Goal: Complete application form: Complete application form

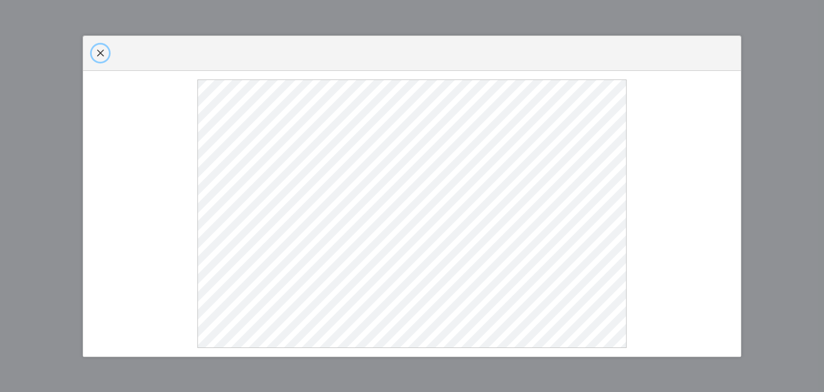
click at [100, 53] on span "button" at bounding box center [100, 53] width 9 height 9
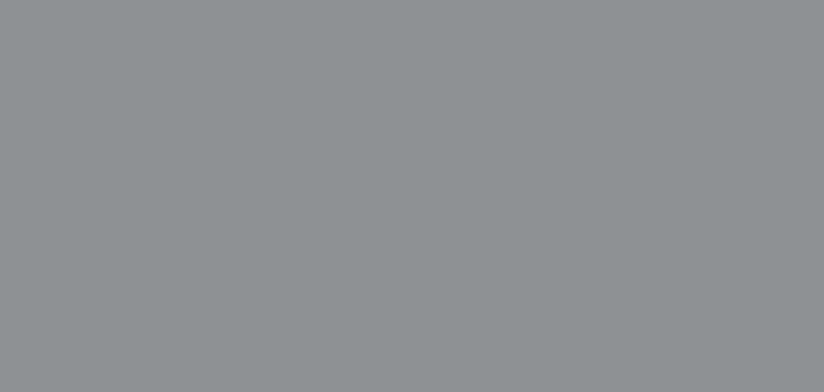
select select
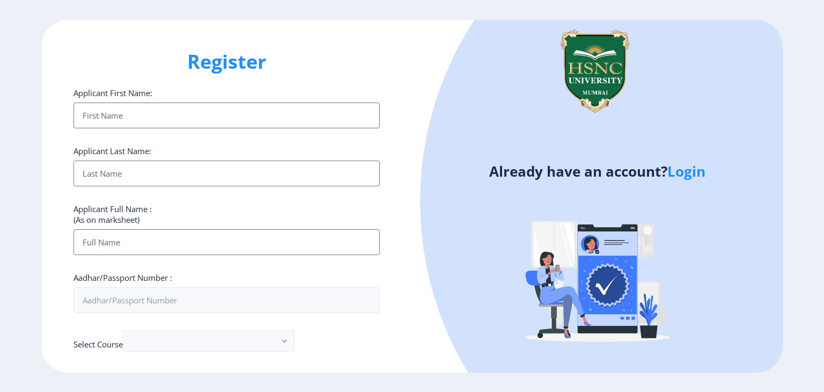
click at [190, 121] on input "Applicant First Name:" at bounding box center [227, 115] width 306 height 26
type input "yahvi"
type input "[PERSON_NAME]"
type input "yahvi [PERSON_NAME]"
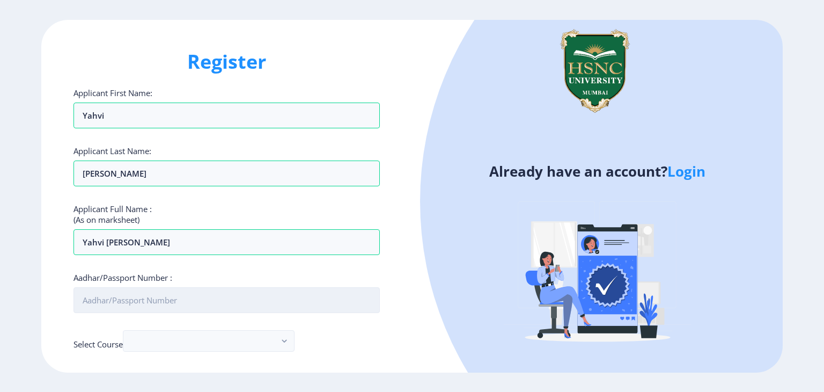
click at [167, 304] on input "Aadhar/Passport Number :" at bounding box center [227, 300] width 306 height 26
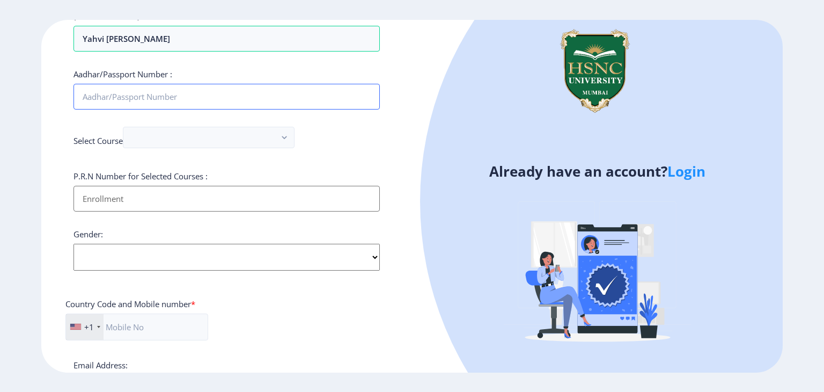
scroll to position [215, 0]
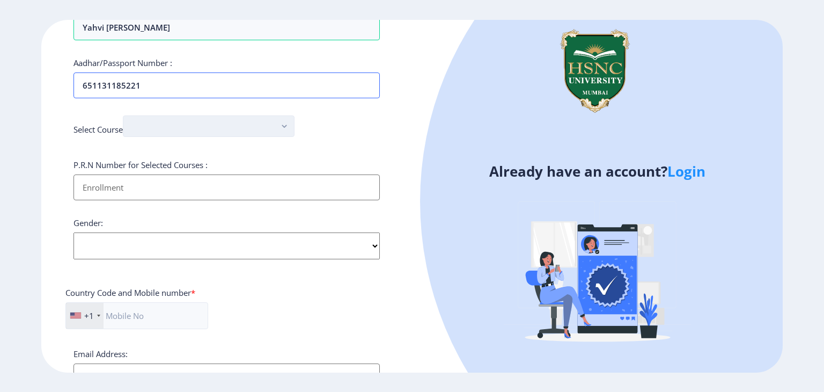
type input "651131185221"
click at [204, 129] on button "button" at bounding box center [209, 125] width 172 height 21
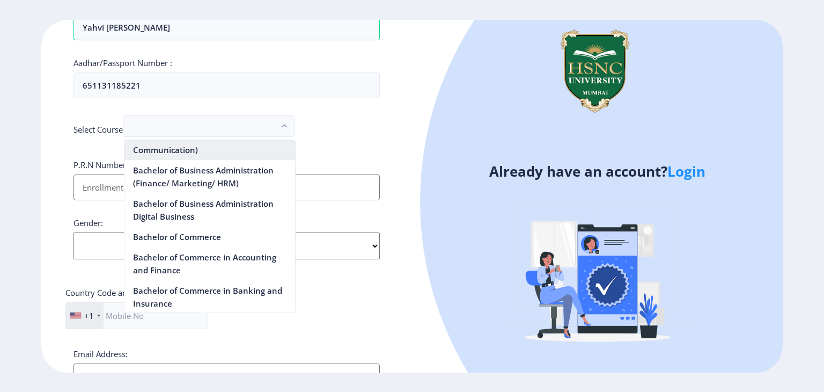
scroll to position [322, 0]
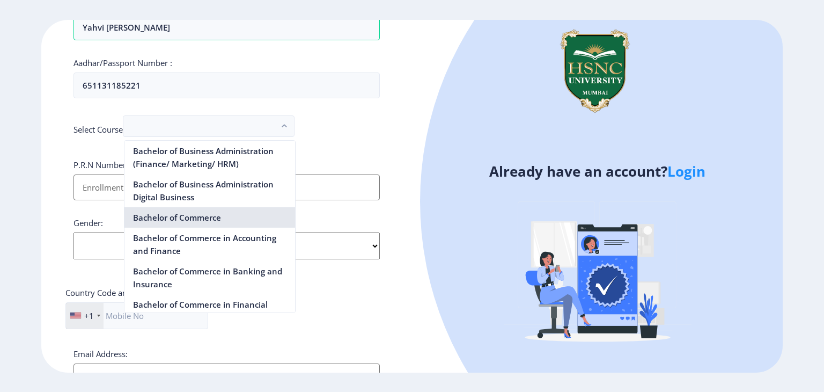
click at [216, 218] on nb-option "Bachelor of Commerce" at bounding box center [209, 217] width 171 height 20
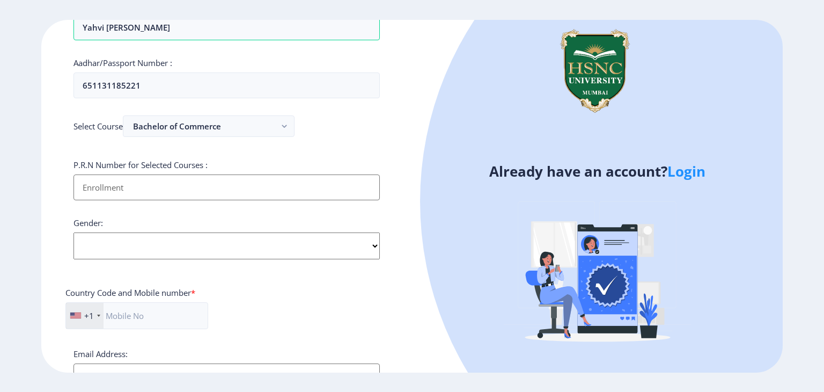
click at [211, 184] on input "Applicant First Name:" at bounding box center [227, 187] width 306 height 26
type input "2022230110081035"
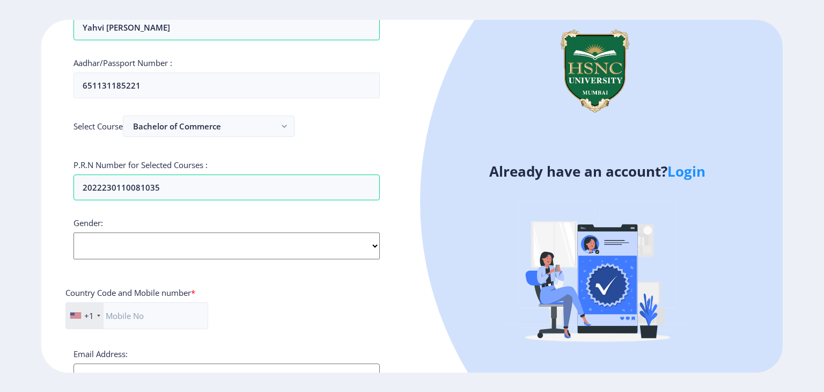
click at [253, 254] on select "Select Gender [DEMOGRAPHIC_DATA] [DEMOGRAPHIC_DATA] Other" at bounding box center [227, 245] width 306 height 27
select select "[DEMOGRAPHIC_DATA]"
click at [74, 232] on select "Select Gender [DEMOGRAPHIC_DATA] [DEMOGRAPHIC_DATA] Other" at bounding box center [227, 245] width 306 height 27
click at [89, 312] on div "+1" at bounding box center [89, 315] width 10 height 11
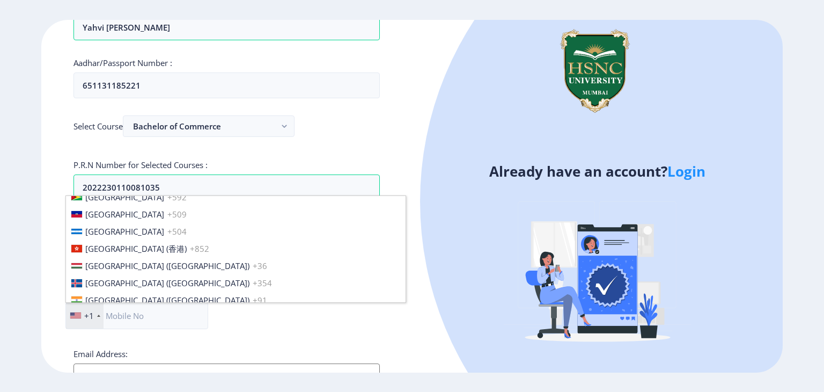
scroll to position [1663, 0]
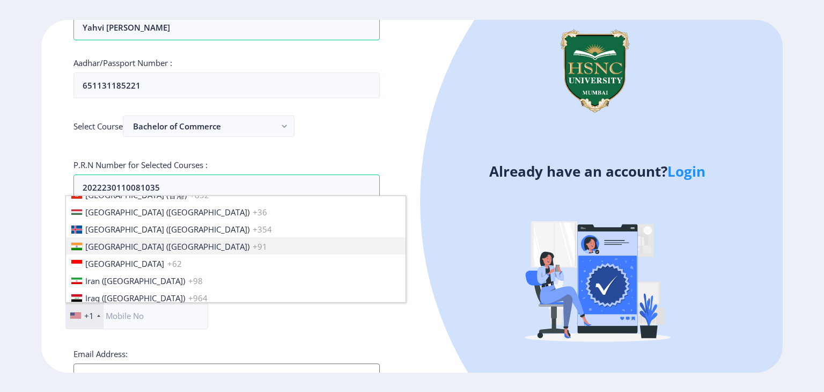
click at [108, 243] on span "[GEOGRAPHIC_DATA] ([GEOGRAPHIC_DATA])" at bounding box center [167, 246] width 164 height 11
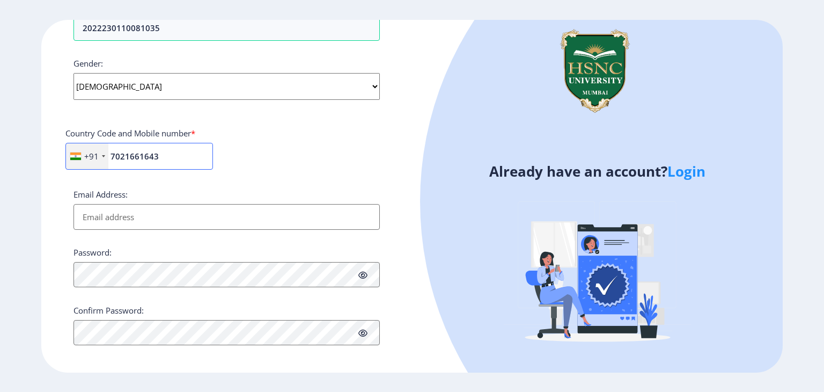
scroll to position [376, 0]
type input "7021661643"
click at [176, 220] on input "Email Address:" at bounding box center [227, 215] width 306 height 26
type input "[EMAIL_ADDRESS][DOMAIN_NAME]"
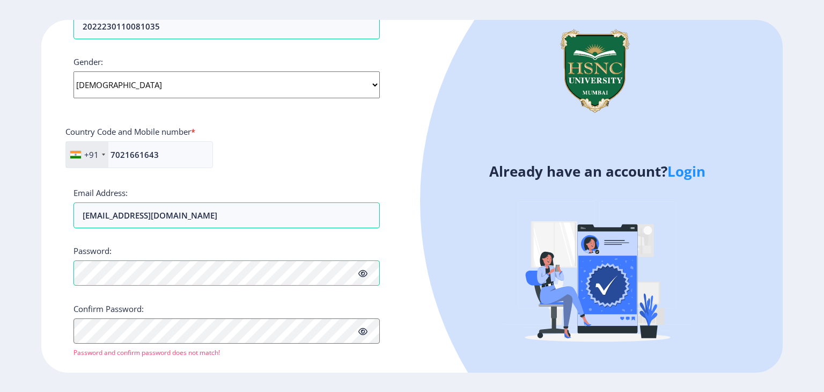
click at [364, 274] on icon at bounding box center [362, 273] width 9 height 8
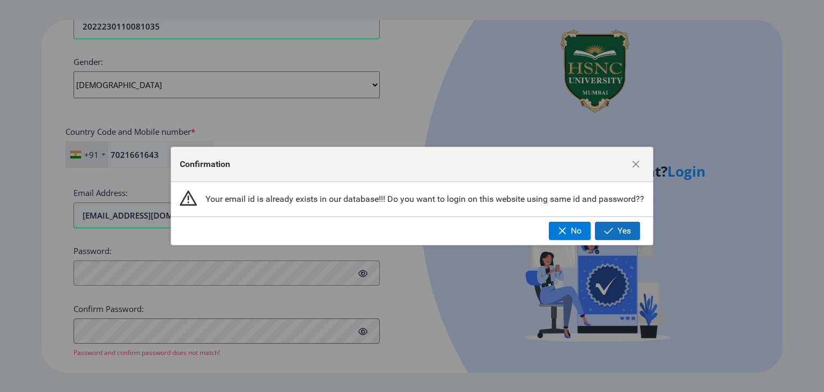
click at [612, 231] on span "button" at bounding box center [608, 230] width 9 height 9
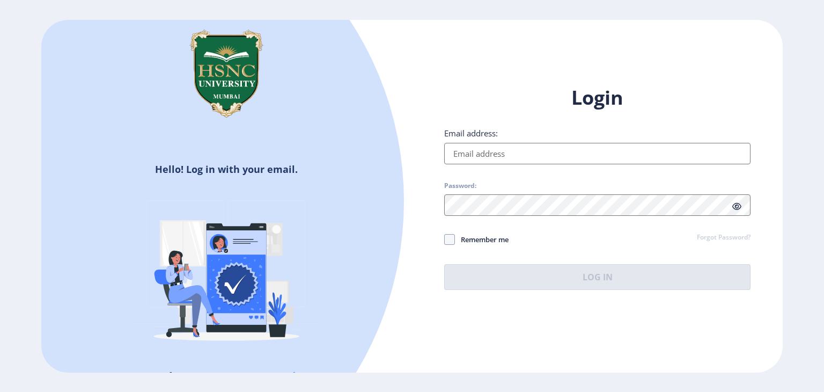
click at [541, 156] on input "Email address:" at bounding box center [597, 153] width 306 height 21
type input "[EMAIL_ADDRESS][DOMAIN_NAME]"
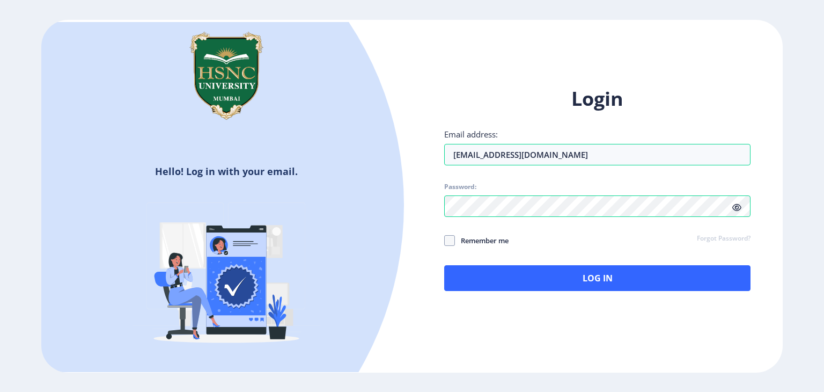
drag, startPoint x: 483, startPoint y: 246, endPoint x: 483, endPoint y: 232, distance: 14.0
click at [483, 239] on span "Remember me" at bounding box center [482, 240] width 54 height 13
click at [450, 237] on span at bounding box center [449, 240] width 11 height 11
click at [445, 240] on input "Remember me" at bounding box center [444, 240] width 1 height 1
checkbox input "true"
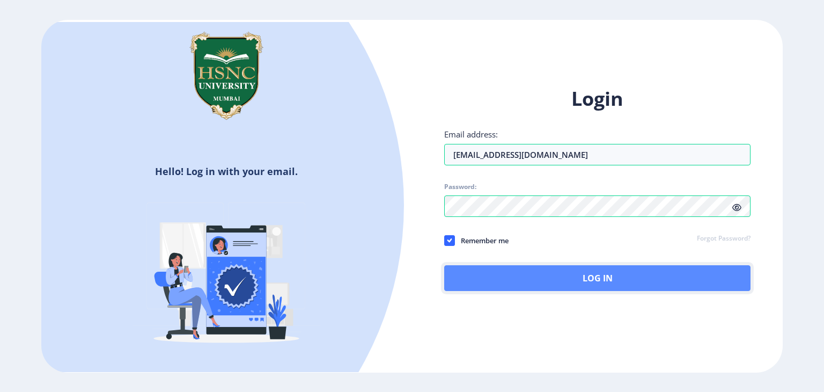
click at [462, 269] on button "Log In" at bounding box center [597, 278] width 306 height 26
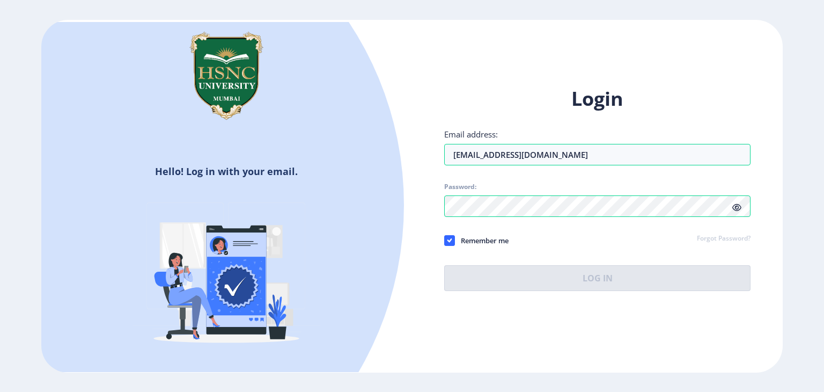
click at [739, 205] on div "Login Email address: [EMAIL_ADDRESS][DOMAIN_NAME] Password: Remember me Forgot …" at bounding box center [597, 188] width 306 height 205
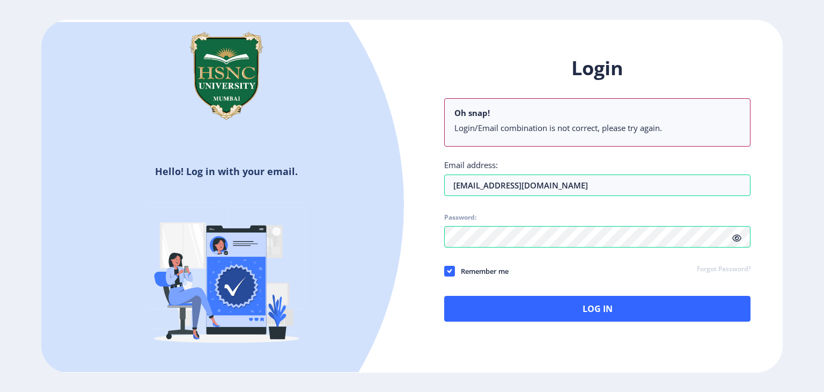
click at [735, 235] on icon at bounding box center [736, 238] width 9 height 8
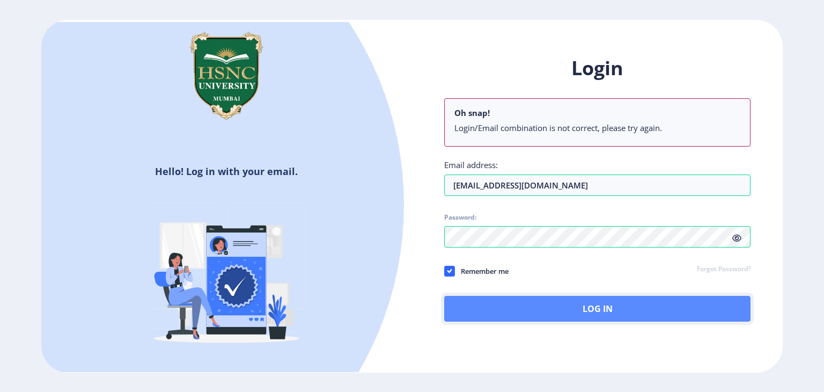
click at [622, 310] on button "Log In" at bounding box center [597, 309] width 306 height 26
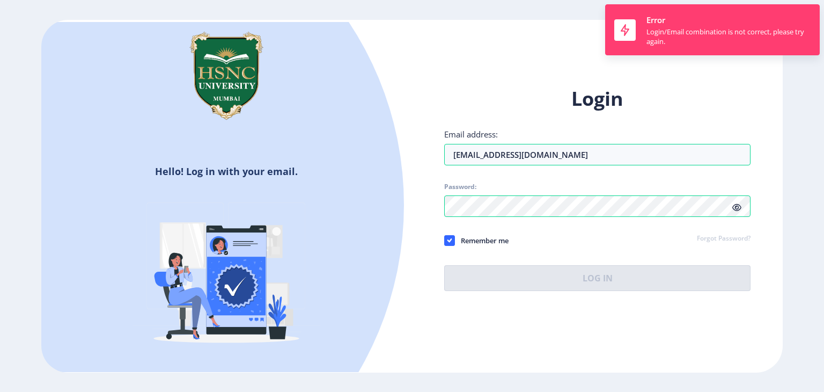
click at [717, 241] on link "Forgot Password?" at bounding box center [724, 239] width 54 height 10
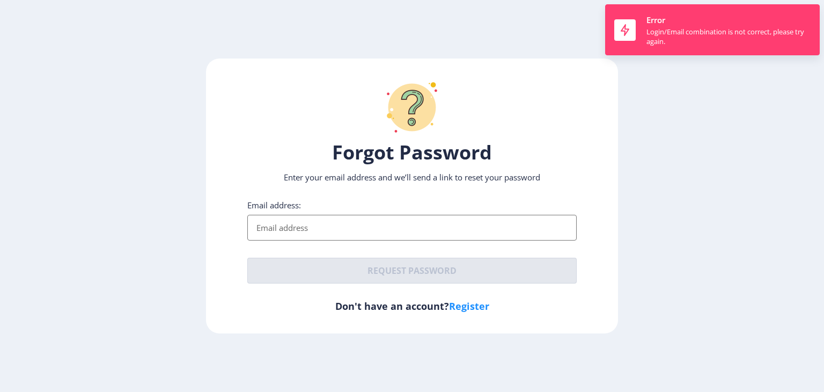
click at [353, 215] on input "Email address:" at bounding box center [411, 228] width 329 height 26
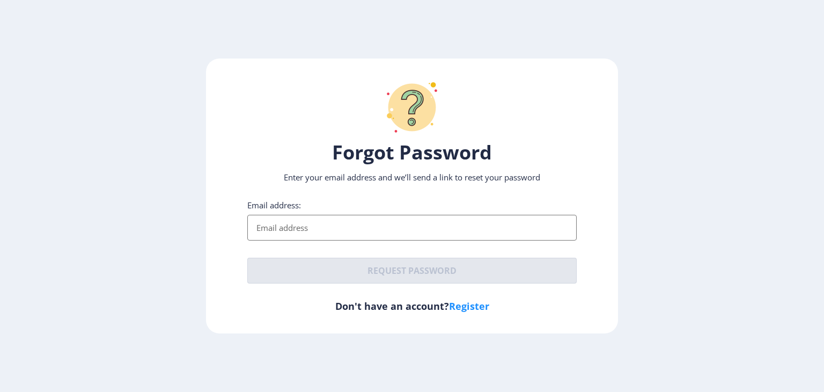
type input "[EMAIL_ADDRESS][DOMAIN_NAME]"
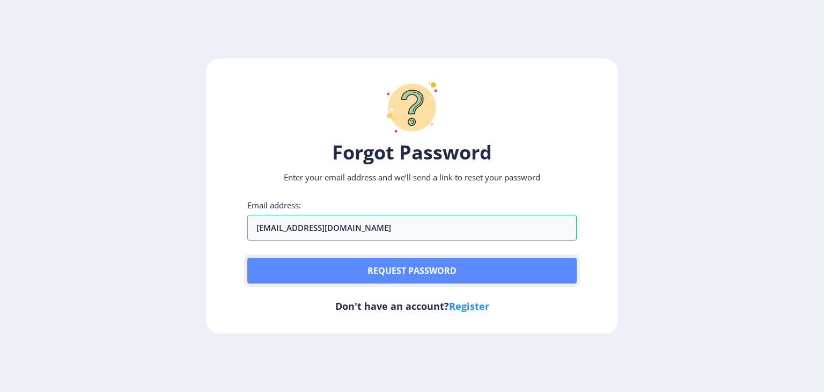
click at [352, 258] on button "Request password" at bounding box center [411, 271] width 329 height 26
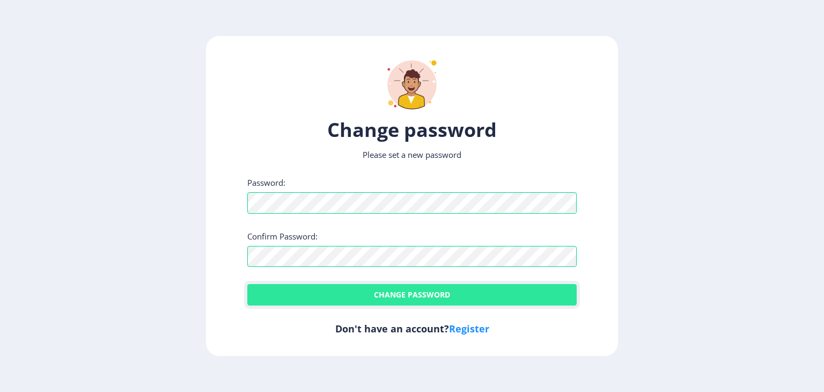
click at [294, 285] on button "Change password" at bounding box center [411, 294] width 329 height 21
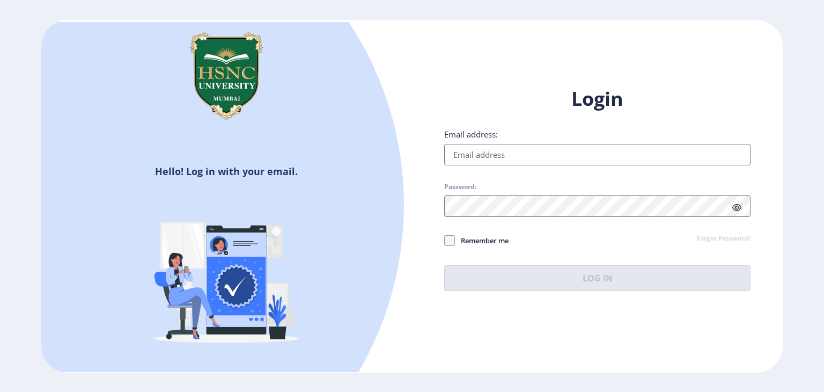
click at [549, 149] on input "Email address:" at bounding box center [597, 154] width 306 height 21
type input "[EMAIL_ADDRESS][DOMAIN_NAME]"
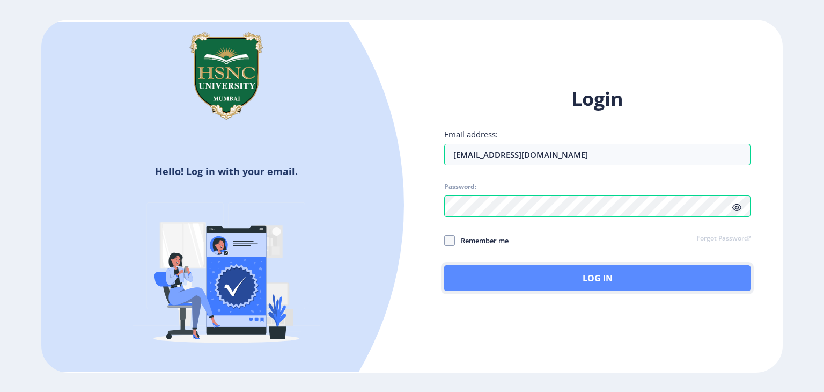
click at [551, 281] on button "Log In" at bounding box center [597, 278] width 306 height 26
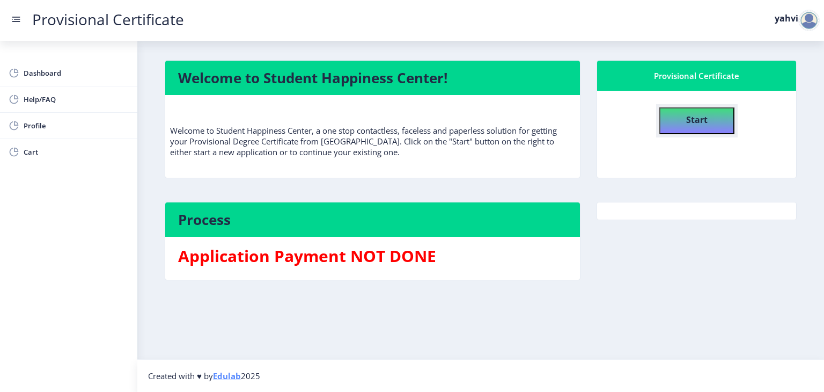
click at [685, 114] on button "Start" at bounding box center [696, 120] width 75 height 27
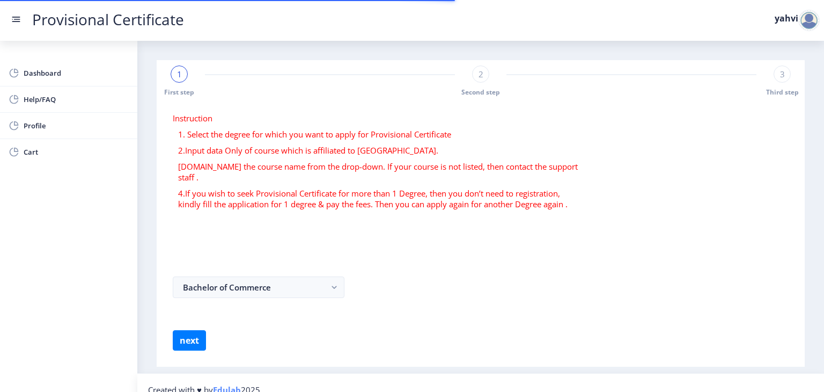
select select
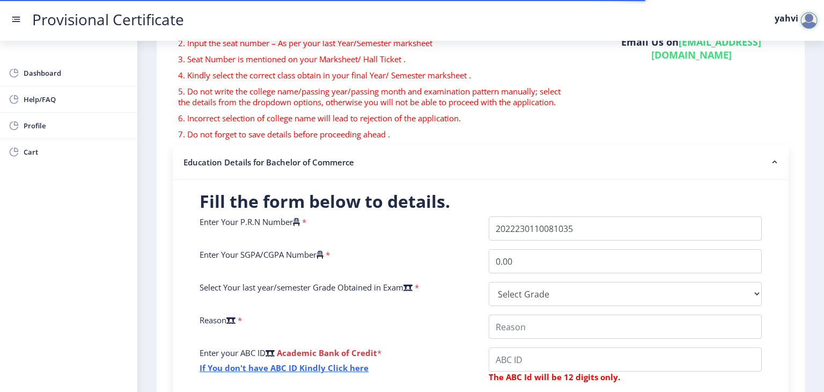
scroll to position [161, 0]
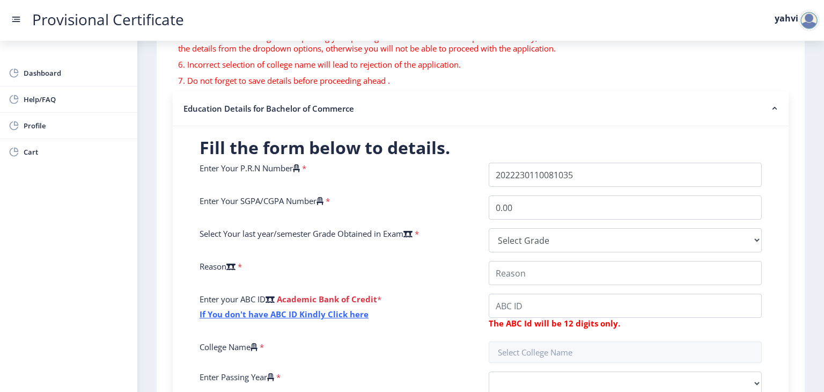
click at [580, 253] on div "Enter Your P.R.N Number * Enter Your SGPA/CGPA Number * 0.00 Select Your last y…" at bounding box center [481, 300] width 578 height 274
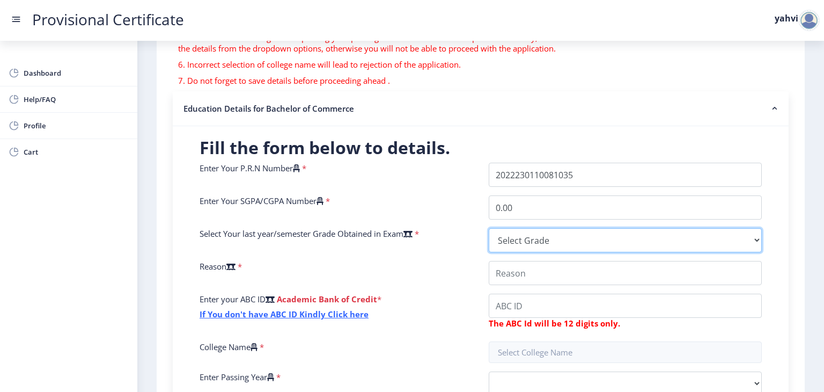
click at [594, 243] on select "Select Grade O A+ A B+ B C D F(Fail)" at bounding box center [625, 240] width 273 height 24
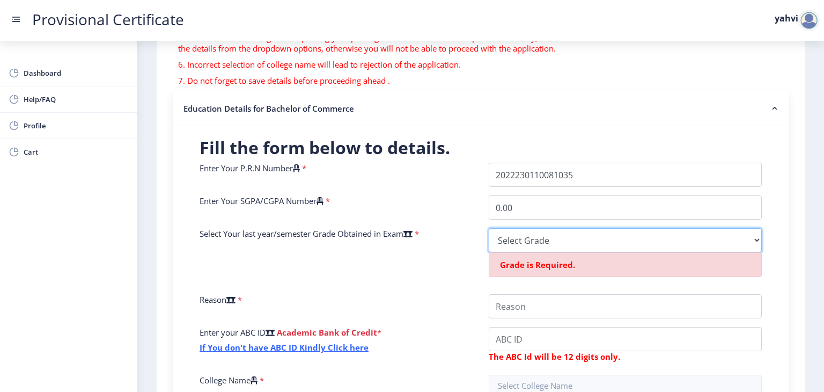
click at [555, 235] on select "Select Grade O A+ A B+ B C D F(Fail)" at bounding box center [625, 240] width 273 height 24
select select "A"
click at [489, 228] on select "Select Grade O A+ A B+ B C D F(Fail)" at bounding box center [625, 240] width 273 height 24
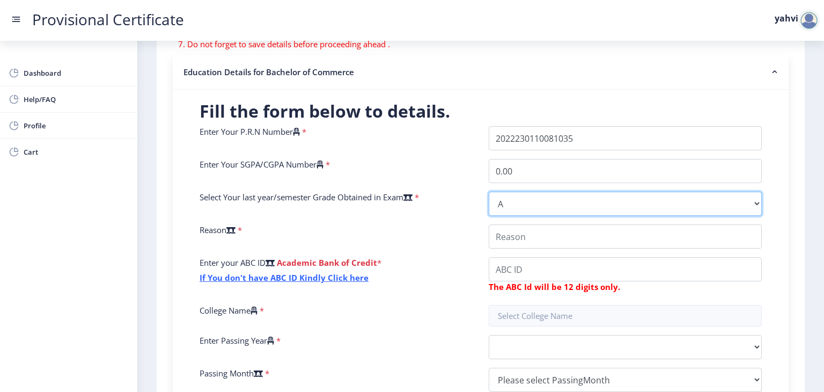
scroll to position [215, 0]
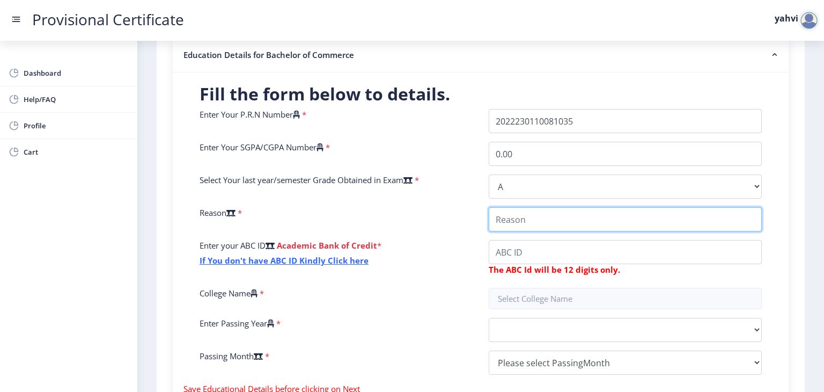
click at [512, 215] on input "College Name" at bounding box center [625, 219] width 273 height 24
click at [522, 222] on input "College Name" at bounding box center [625, 219] width 273 height 24
type input "applying for abroad"
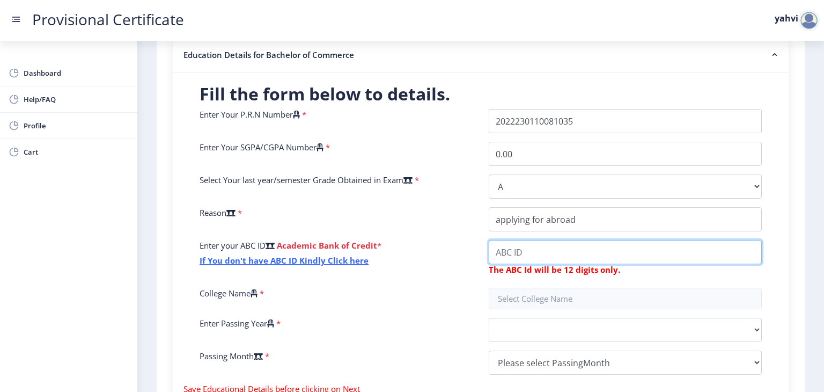
click at [611, 262] on input "College Name" at bounding box center [625, 252] width 273 height 24
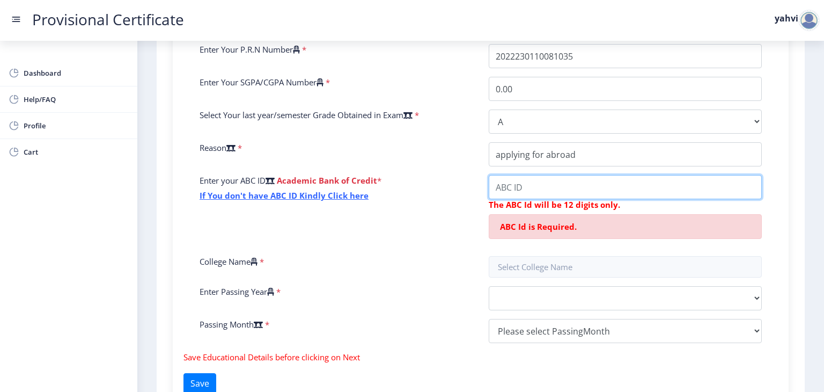
scroll to position [376, 0]
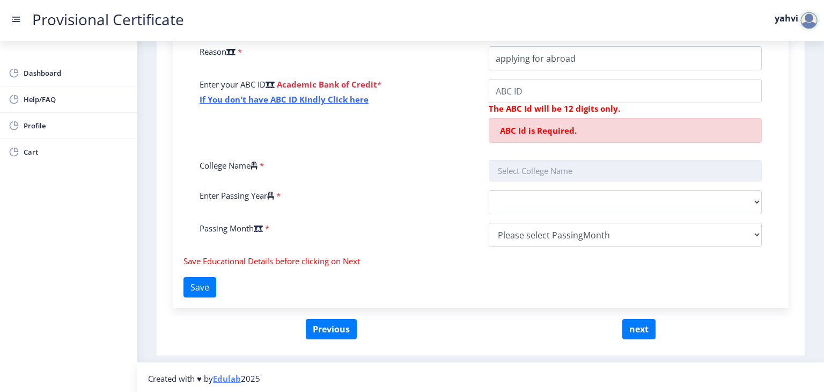
click at [536, 168] on input "text" at bounding box center [625, 170] width 273 height 21
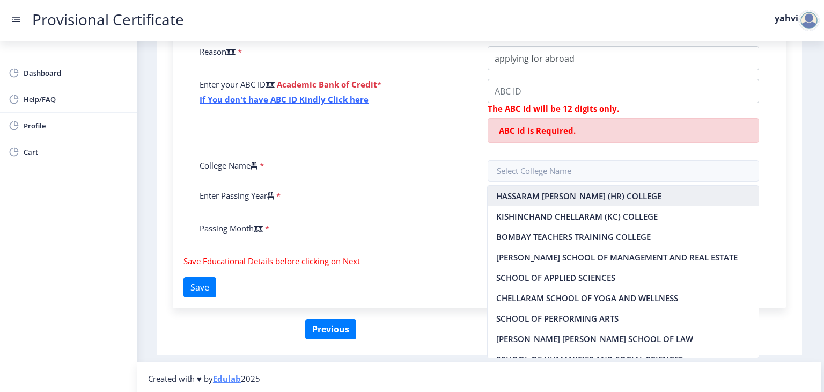
click at [564, 198] on nb-option "HASSARAM RIJHUMAL (HR) COLLEGE" at bounding box center [623, 196] width 271 height 20
type input "HASSARAM RIJHUMAL (HR) COLLEGE"
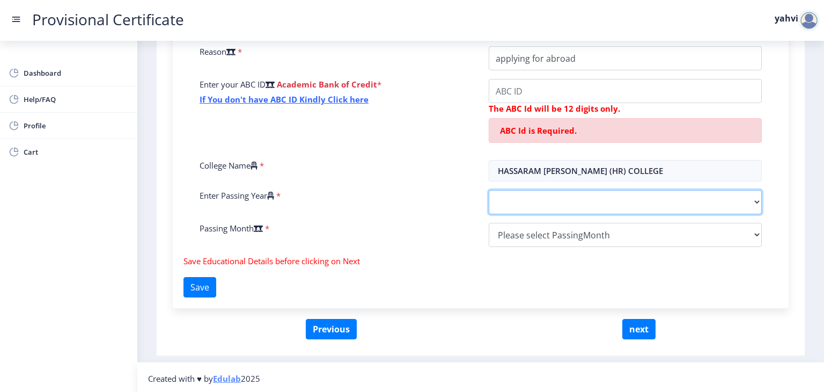
click at [564, 200] on select "2025 2024 2023 2022 2021 2020 2019 2018 2017 2016 2015 2014 2013 2012 2011 2010…" at bounding box center [625, 202] width 273 height 24
select select "2025"
click at [489, 190] on select "2025 2024 2023 2022 2021 2020 2019 2018 2017 2016 2015 2014 2013 2012 2011 2010…" at bounding box center [625, 202] width 273 height 24
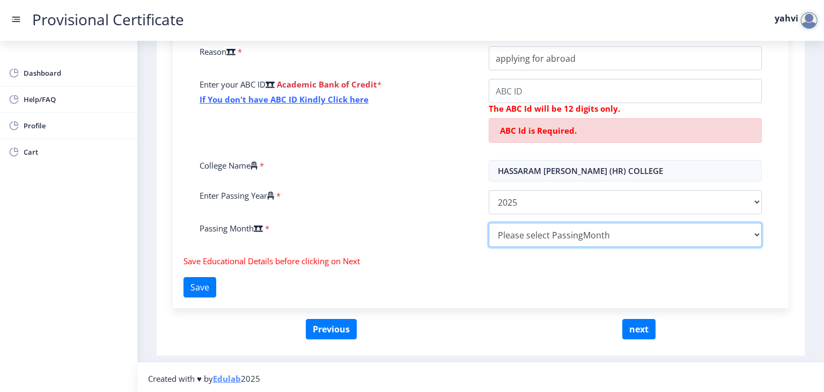
click at [543, 241] on select "Please select PassingMonth (01) January (02) February (03) March (04) April (05…" at bounding box center [625, 235] width 273 height 24
click at [489, 223] on select "Please select PassingMonth (01) January (02) February (03) March (04) April (05…" at bounding box center [625, 235] width 273 height 24
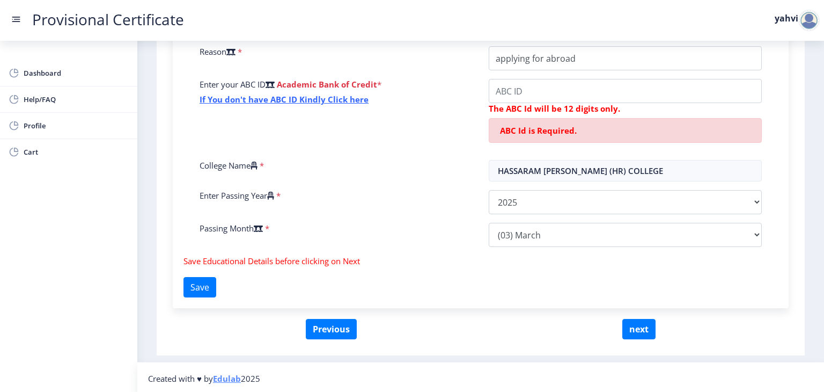
click at [567, 251] on div "Enter Your P.R.N Number * Enter Your SGPA/CGPA Number * 0.00 Select Your last y…" at bounding box center [481, 101] width 578 height 307
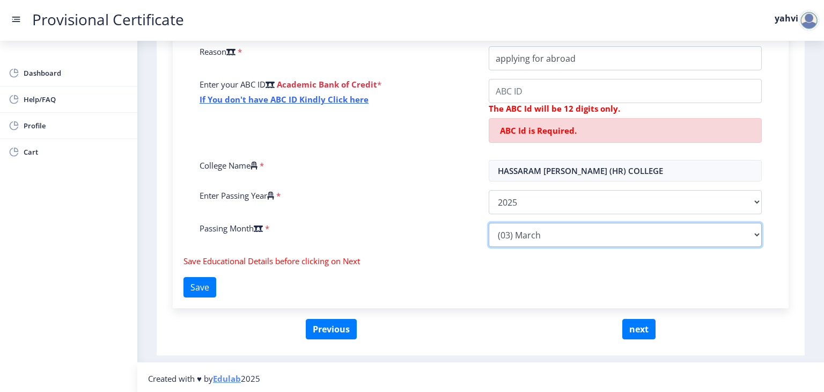
click at [569, 245] on select "Please select PassingMonth (01) January (02) February (03) March (04) April (05…" at bounding box center [625, 235] width 273 height 24
select select "April"
click at [489, 223] on select "Please select PassingMonth (01) January (02) February (03) March (04) April (05…" at bounding box center [625, 235] width 273 height 24
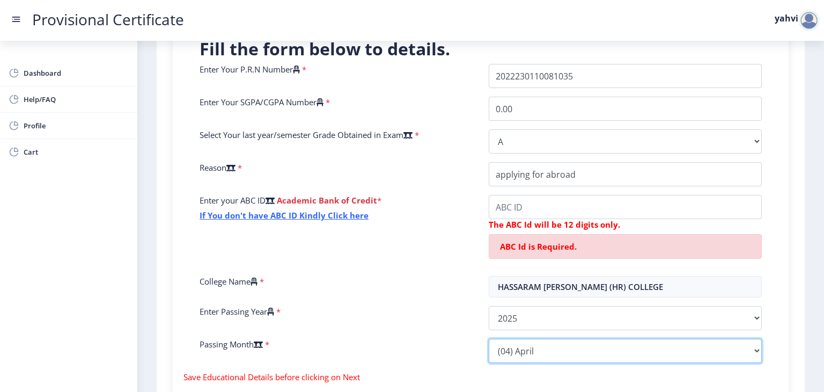
scroll to position [324, 0]
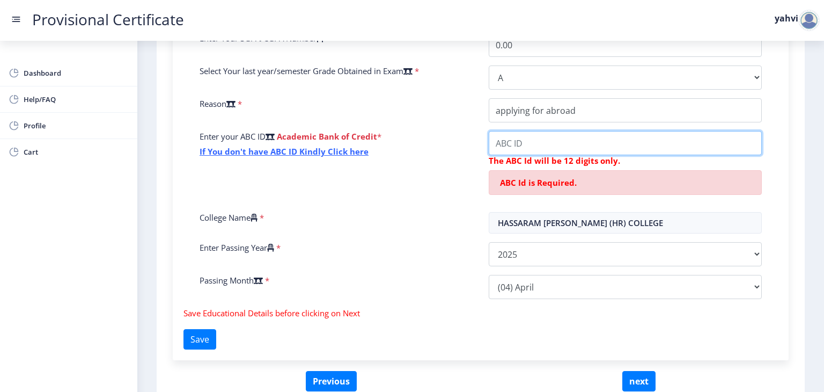
click at [673, 136] on input "College Name" at bounding box center [625, 143] width 273 height 24
click at [545, 139] on input "College Name" at bounding box center [625, 143] width 273 height 24
type input "7"
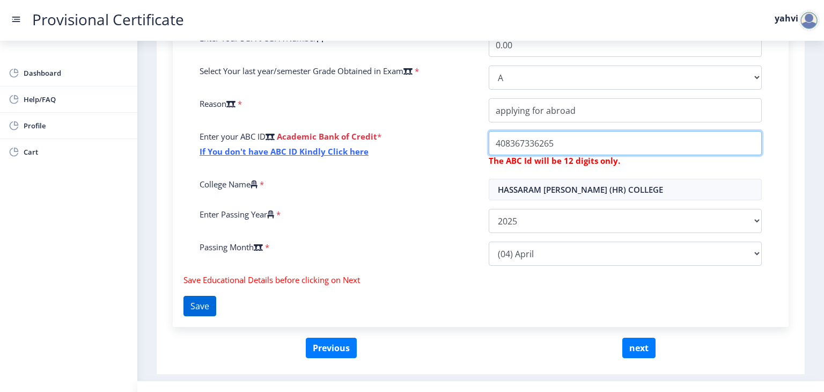
type input "408367336265"
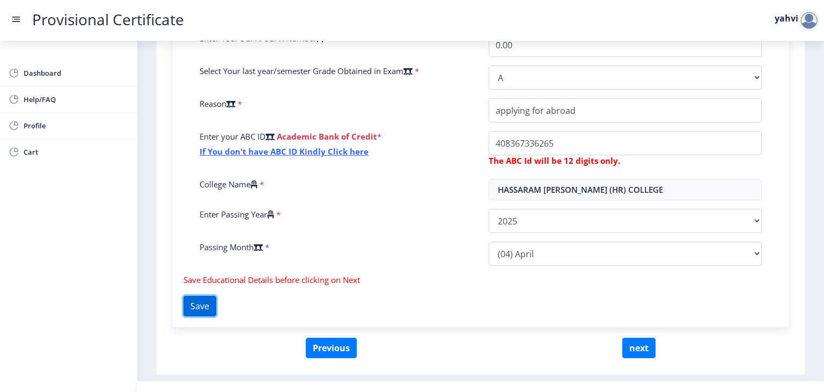
click at [216, 303] on button "Save" at bounding box center [199, 306] width 33 height 20
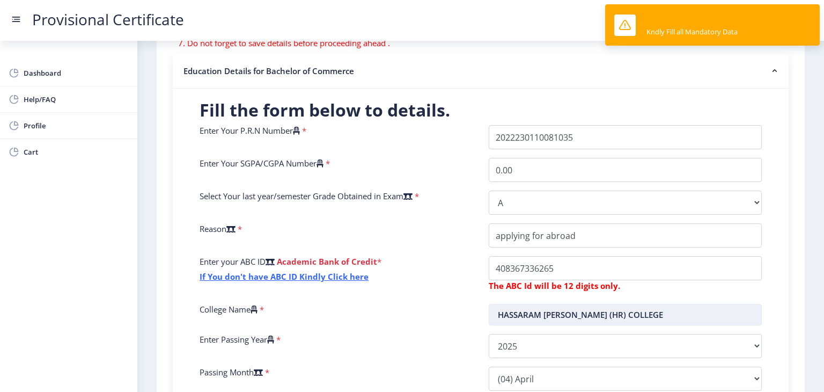
scroll to position [163, 0]
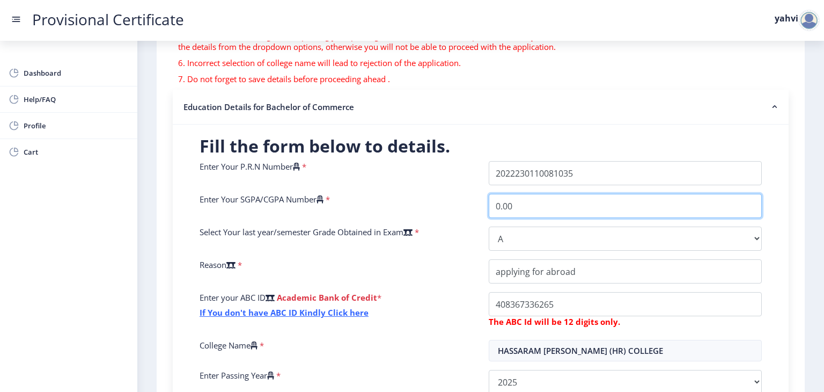
click at [510, 204] on input "0.00" at bounding box center [625, 206] width 273 height 24
type input "0"
type input "7.8"
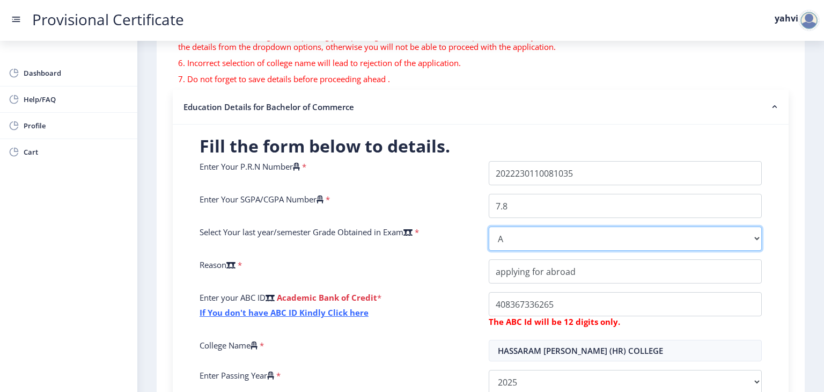
click at [666, 247] on select "Select Grade O A+ A B+ B C D F(Fail)" at bounding box center [625, 238] width 273 height 24
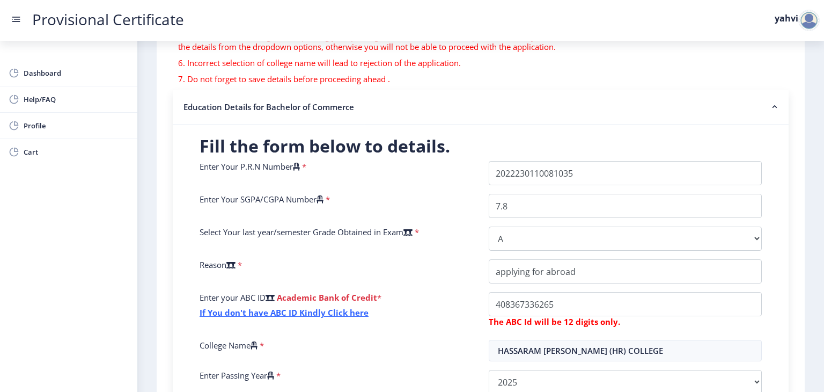
click at [437, 236] on div "Select Your last year/semester Grade Obtained in Exam *" at bounding box center [336, 238] width 289 height 24
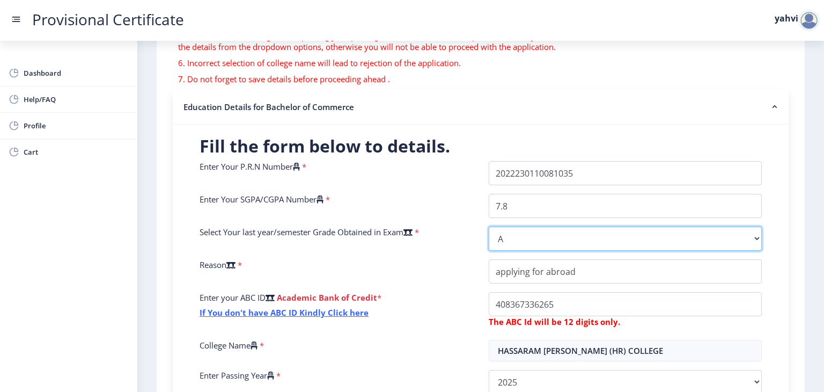
click at [558, 237] on select "Select Grade O A+ A B+ B C D F(Fail)" at bounding box center [625, 238] width 273 height 24
select select "B+"
click at [489, 226] on select "Select Grade O A+ A B+ B C D F(Fail)" at bounding box center [625, 238] width 273 height 24
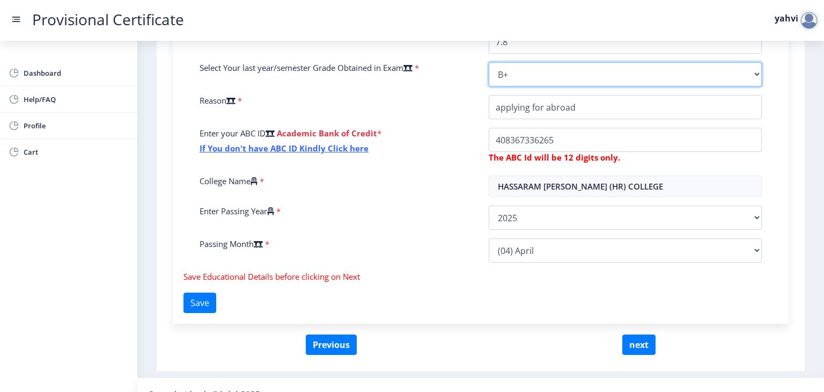
scroll to position [344, 0]
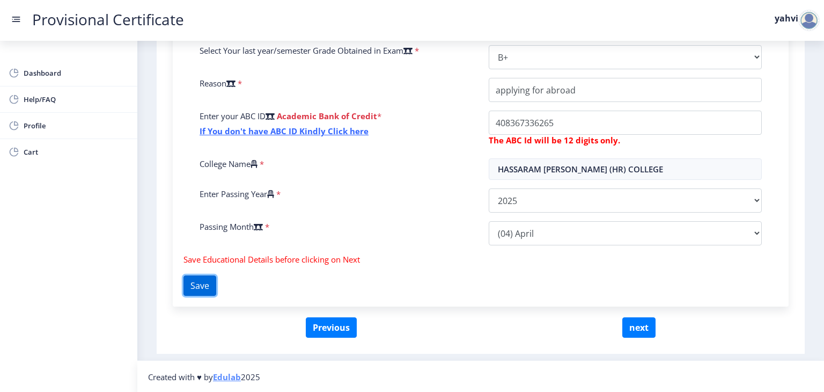
click at [214, 282] on button "Save" at bounding box center [199, 285] width 33 height 20
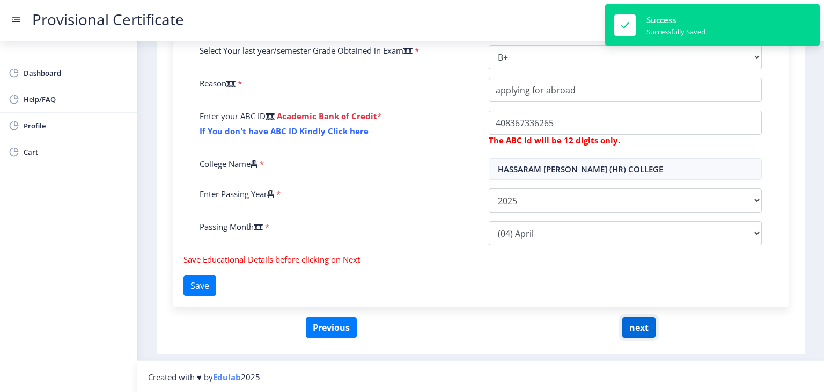
click at [632, 326] on button "next" at bounding box center [638, 327] width 33 height 20
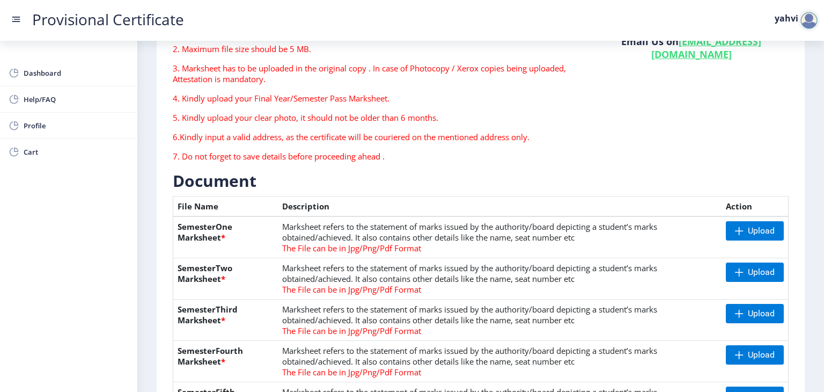
scroll to position [161, 0]
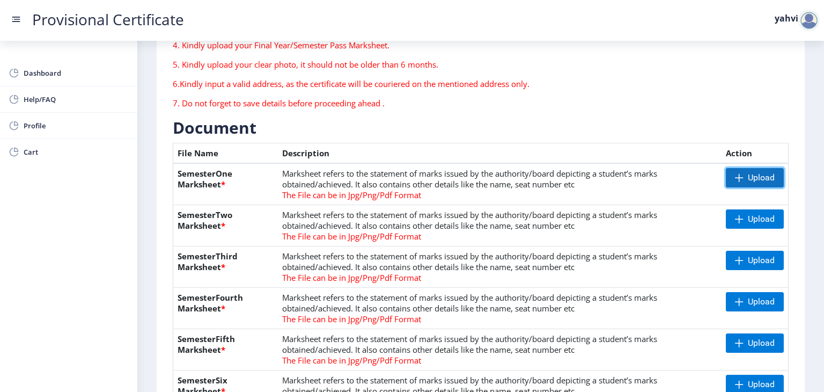
click at [734, 170] on span "Upload" at bounding box center [755, 177] width 58 height 19
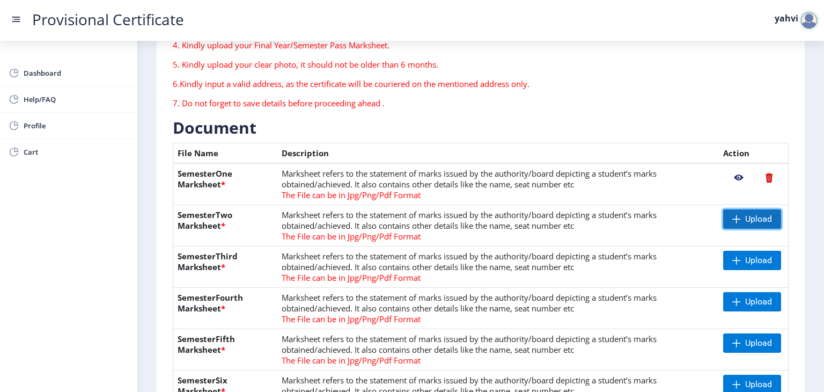
click at [745, 214] on span "Upload" at bounding box center [758, 219] width 27 height 11
click at [750, 258] on span "Upload" at bounding box center [758, 260] width 27 height 11
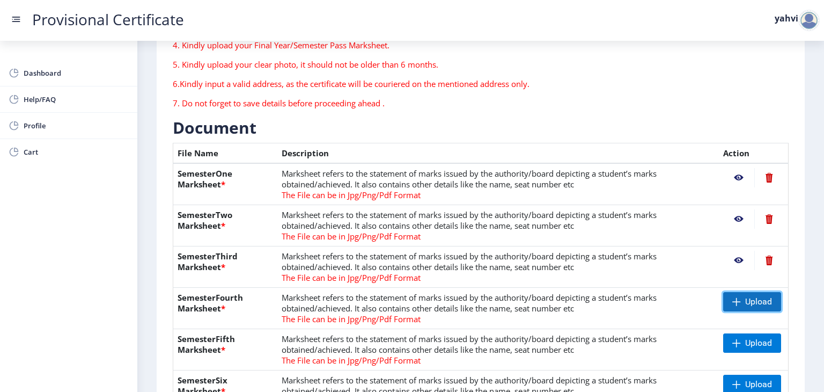
click at [757, 304] on span "Upload" at bounding box center [758, 301] width 27 height 11
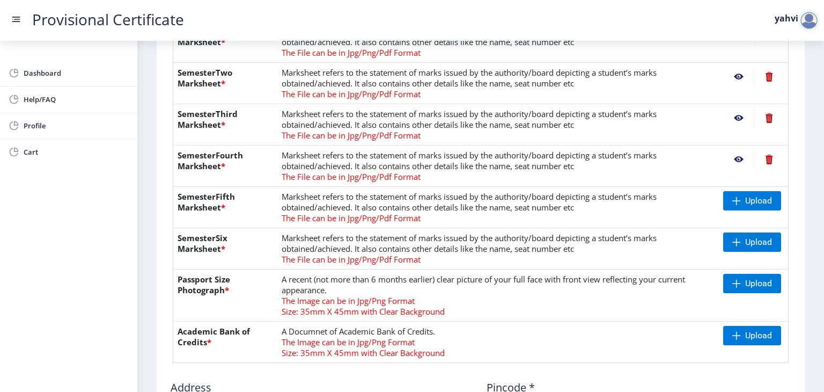
scroll to position [322, 0]
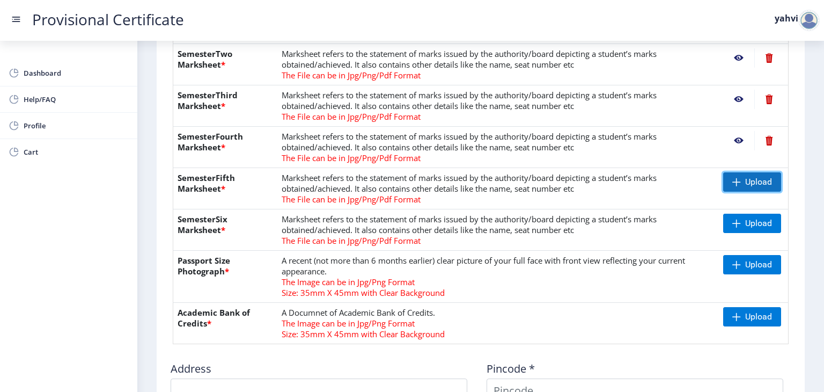
click at [751, 179] on span "Upload" at bounding box center [758, 182] width 27 height 11
click at [754, 219] on span "Upload" at bounding box center [758, 223] width 27 height 11
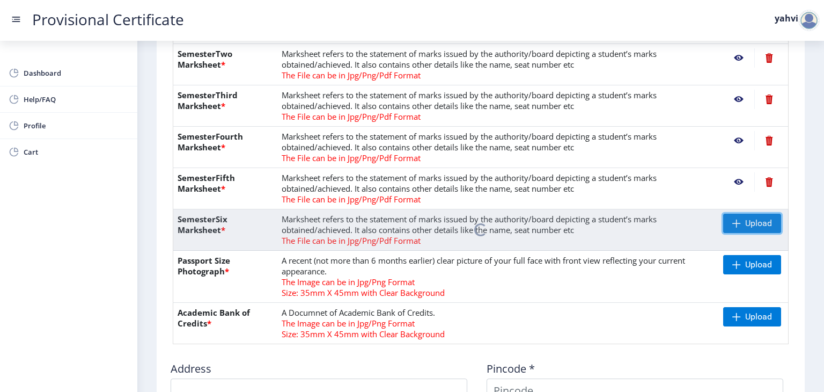
scroll to position [376, 0]
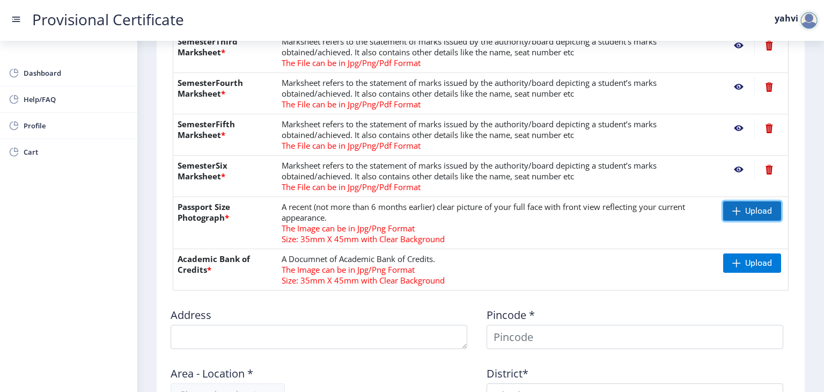
click at [751, 205] on span "Upload" at bounding box center [758, 210] width 27 height 11
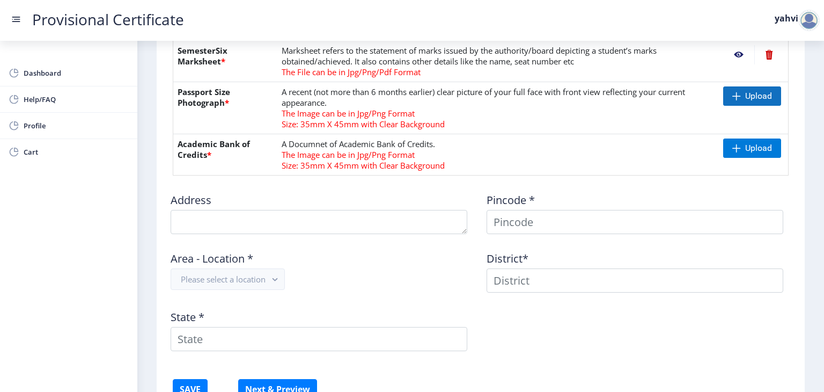
scroll to position [475, 0]
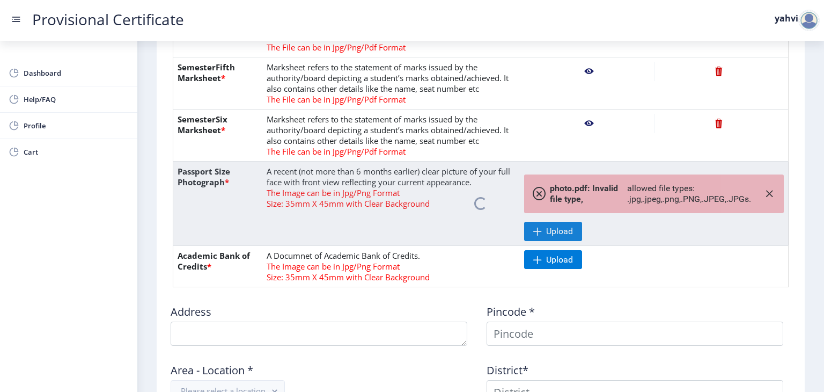
click at [769, 190] on nb-spinner at bounding box center [480, 204] width 615 height 84
click at [766, 189] on nb-spinner at bounding box center [480, 204] width 615 height 84
click at [539, 260] on span at bounding box center [537, 259] width 9 height 9
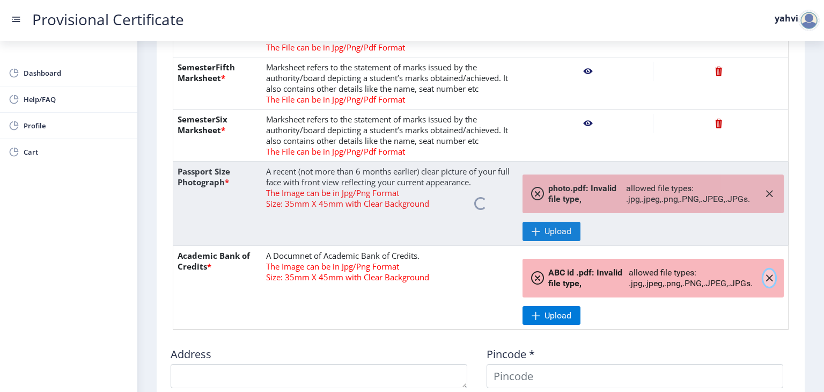
click at [770, 277] on icon "button" at bounding box center [769, 278] width 9 height 9
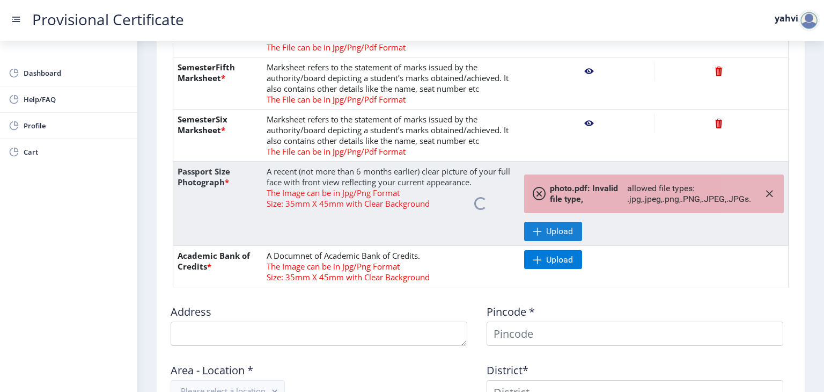
click at [766, 194] on nb-spinner at bounding box center [480, 204] width 615 height 84
click at [769, 193] on nb-spinner at bounding box center [480, 204] width 615 height 84
click at [765, 192] on nb-spinner at bounding box center [480, 204] width 615 height 84
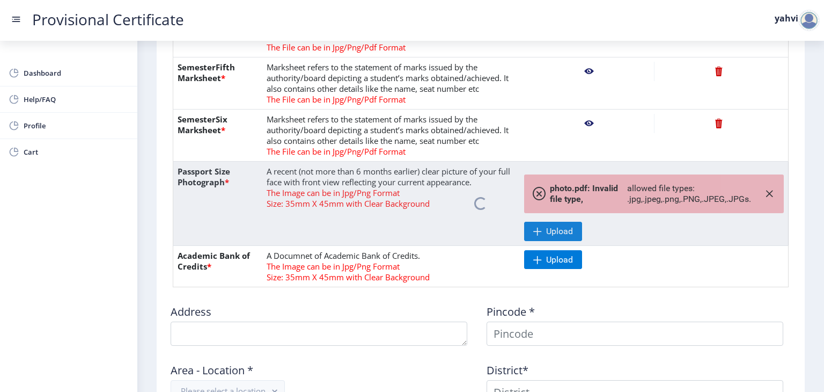
click at [765, 192] on nb-spinner at bounding box center [480, 204] width 615 height 84
click at [763, 192] on nb-spinner at bounding box center [480, 204] width 615 height 84
click at [560, 233] on nb-spinner at bounding box center [480, 204] width 615 height 84
click at [764, 193] on nb-spinner at bounding box center [480, 204] width 615 height 84
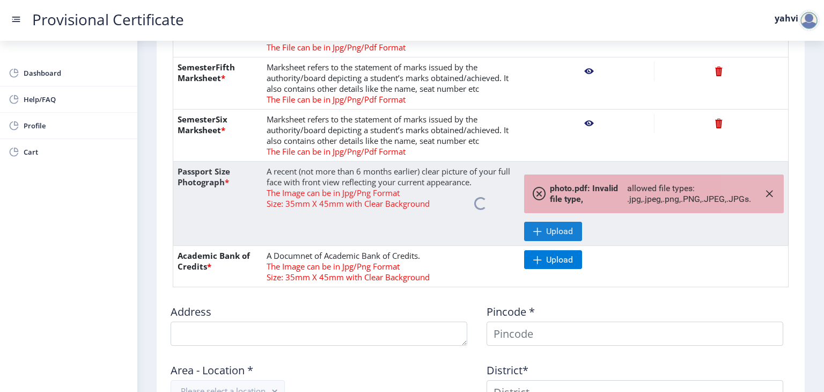
click at [764, 193] on nb-spinner at bounding box center [480, 204] width 615 height 84
click at [534, 261] on span at bounding box center [537, 259] width 9 height 9
click at [557, 234] on nb-spinner at bounding box center [480, 204] width 615 height 84
click at [769, 190] on nb-spinner at bounding box center [480, 204] width 615 height 84
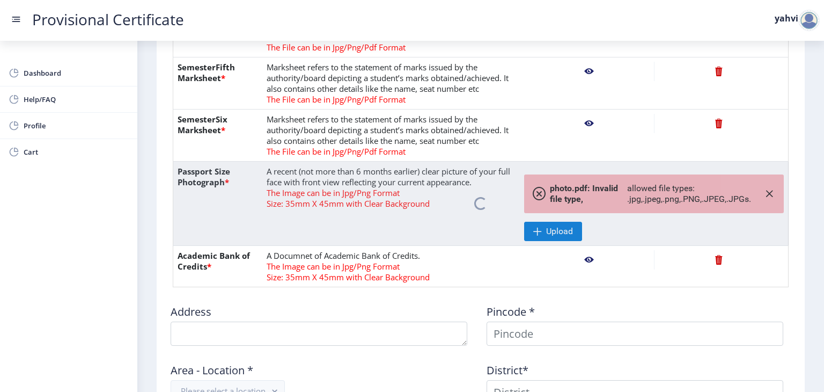
click at [768, 190] on nb-spinner at bounding box center [480, 204] width 615 height 84
click at [767, 190] on nb-spinner at bounding box center [480, 204] width 615 height 84
click at [766, 190] on nb-spinner at bounding box center [480, 204] width 615 height 84
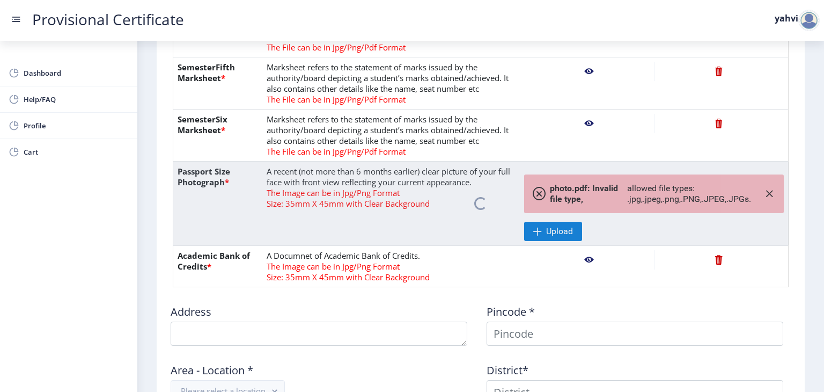
click at [766, 191] on nb-spinner at bounding box center [480, 204] width 615 height 84
click at [720, 261] on nb-action at bounding box center [719, 259] width 130 height 19
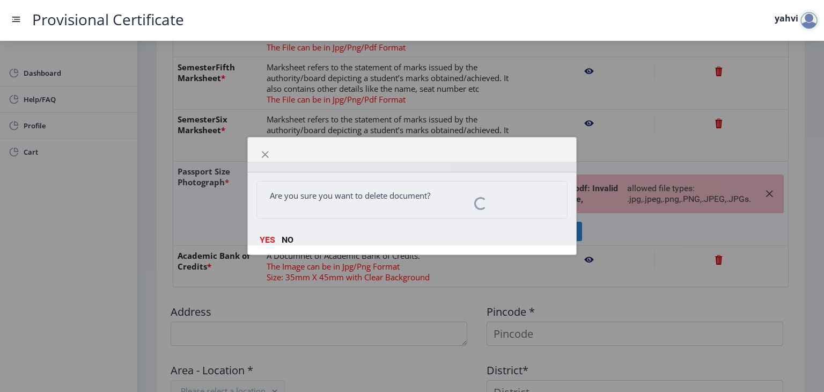
click at [268, 243] on nb-spinner at bounding box center [480, 204] width 615 height 84
click at [267, 239] on nb-spinner at bounding box center [480, 204] width 615 height 84
click at [266, 239] on nb-spinner at bounding box center [480, 204] width 615 height 84
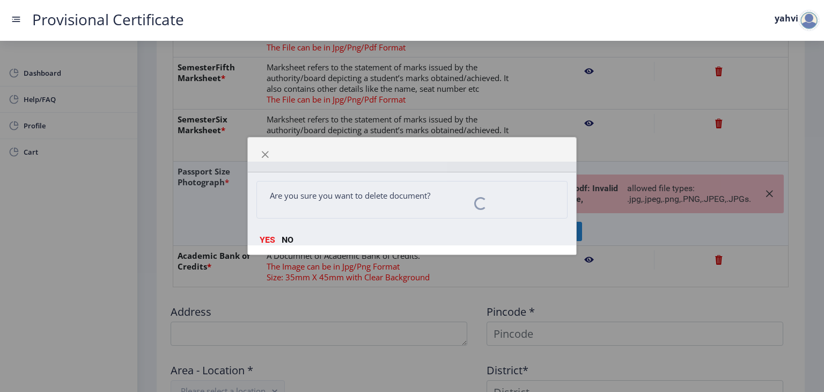
click at [266, 239] on nb-spinner at bounding box center [480, 204] width 615 height 84
click at [266, 241] on nb-spinner at bounding box center [480, 204] width 615 height 84
click at [265, 241] on nb-spinner at bounding box center [480, 204] width 615 height 84
click at [264, 151] on span "button" at bounding box center [265, 154] width 9 height 9
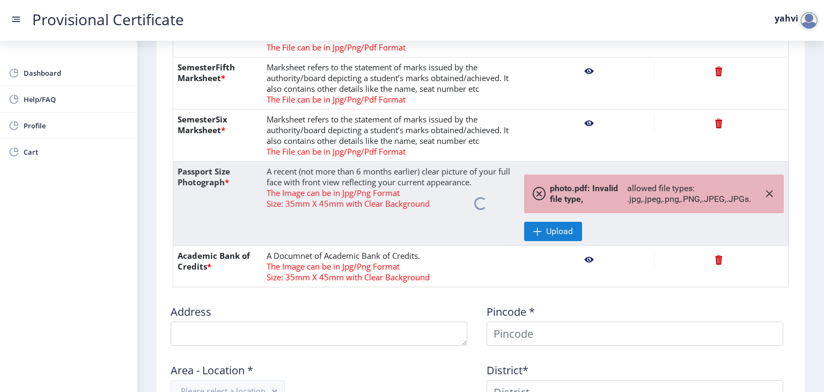
click at [588, 259] on nb-action at bounding box center [589, 259] width 130 height 19
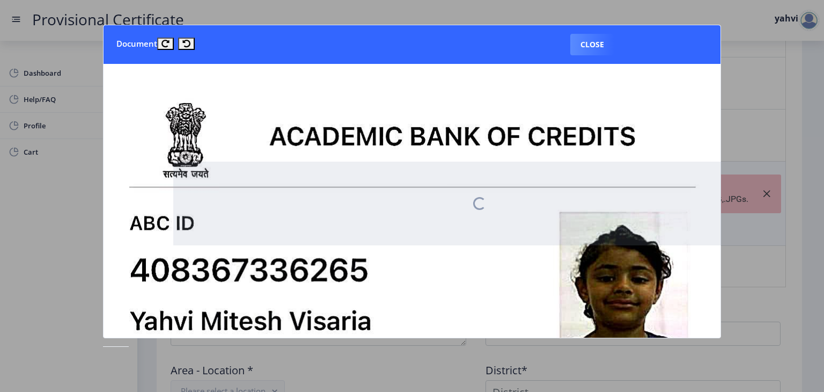
click at [779, 55] on div at bounding box center [412, 196] width 824 height 392
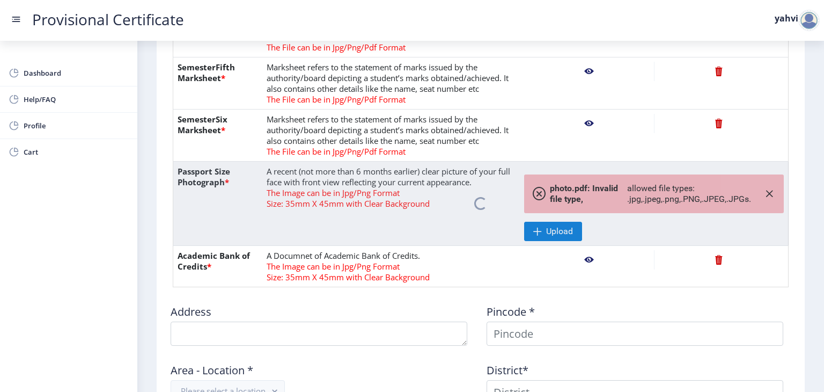
click at [769, 188] on nb-spinner at bounding box center [480, 204] width 615 height 84
click at [768, 188] on nb-spinner at bounding box center [480, 204] width 615 height 84
click at [582, 227] on nb-spinner at bounding box center [480, 204] width 615 height 84
click at [583, 226] on nb-spinner at bounding box center [480, 204] width 615 height 84
click at [574, 230] on nb-spinner at bounding box center [480, 204] width 615 height 84
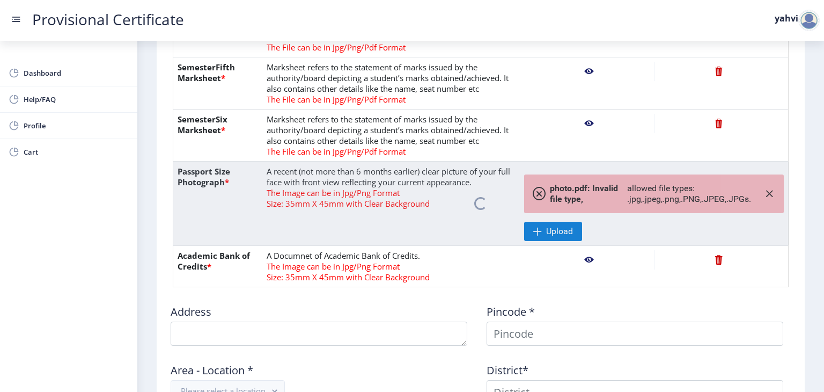
click at [573, 230] on nb-spinner at bounding box center [480, 204] width 615 height 84
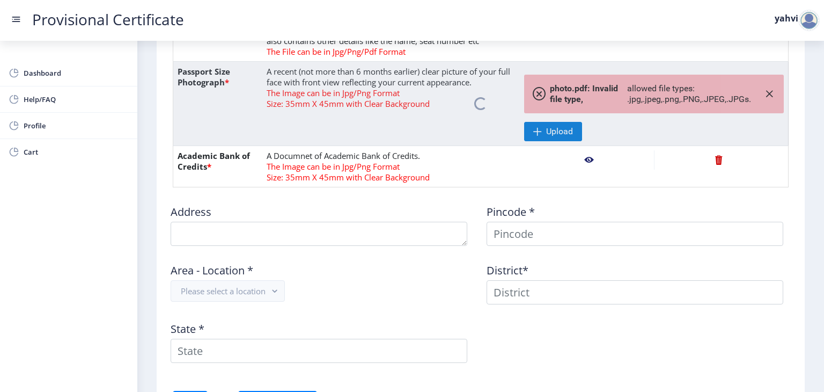
scroll to position [636, 0]
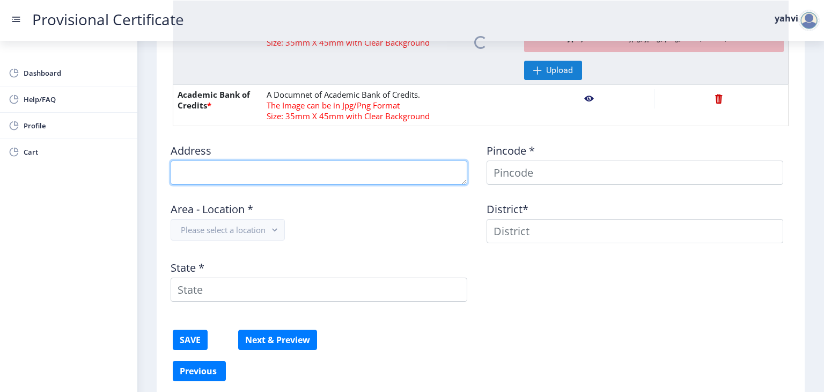
click at [367, 165] on textarea at bounding box center [319, 172] width 297 height 24
type textarea "201,shree sai sharddha , bhavani shankar road ,dadar west ,"
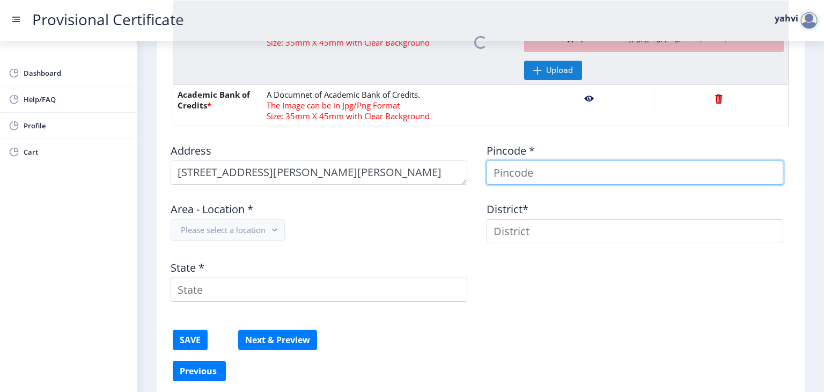
type input "yahvi"
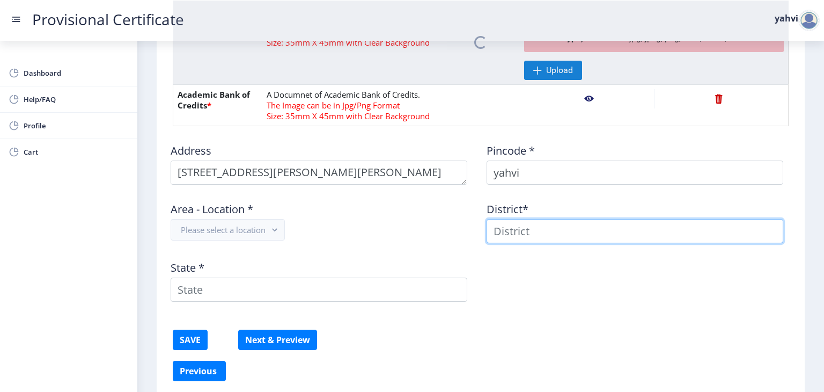
type input "yahvi"
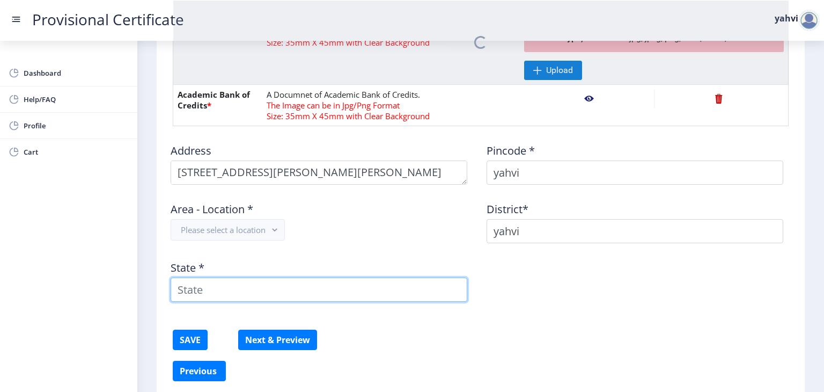
type input "Maharashtra"
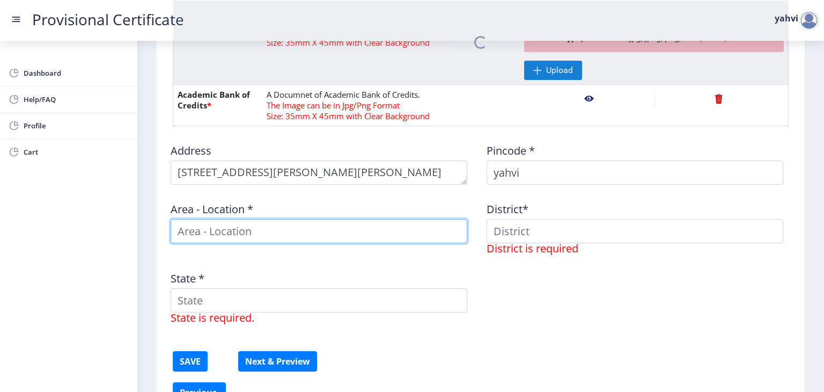
click at [258, 231] on input at bounding box center [319, 231] width 297 height 24
type input "yahvi"
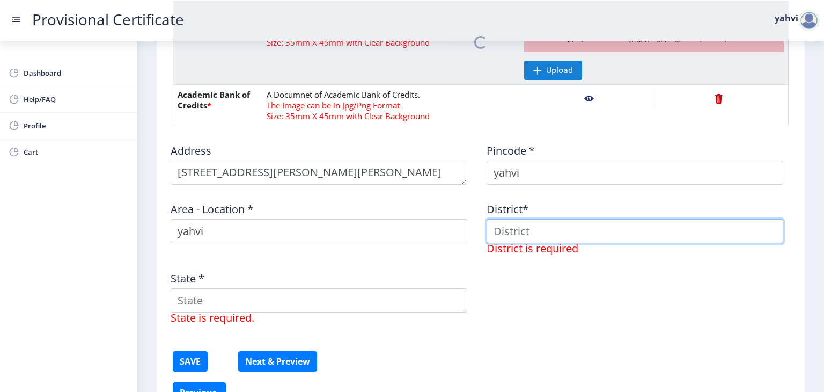
type input "yahvi"
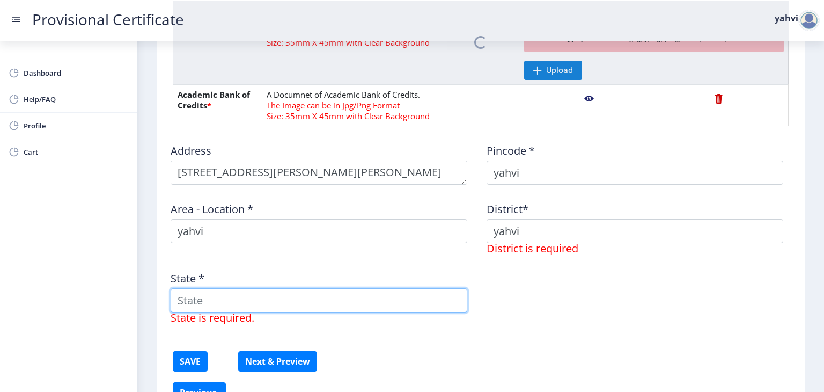
type input "Maharashtra"
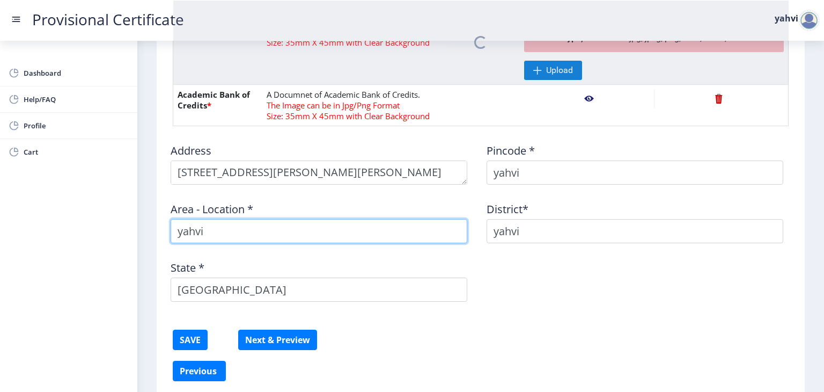
click at [284, 219] on input "yahvi" at bounding box center [319, 231] width 297 height 24
type input "y"
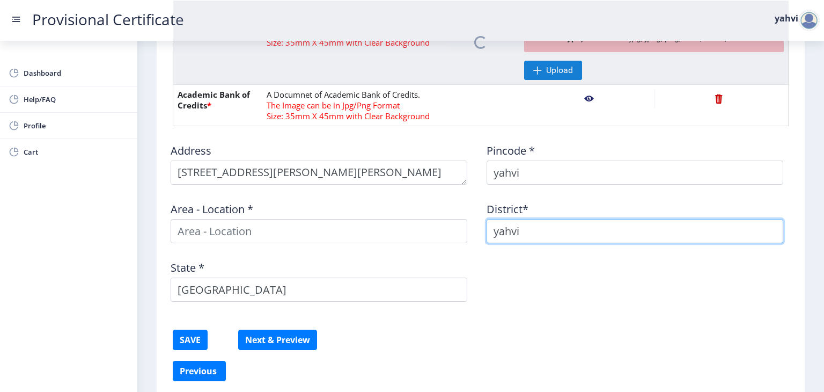
click at [554, 227] on input "yahvi" at bounding box center [635, 231] width 297 height 24
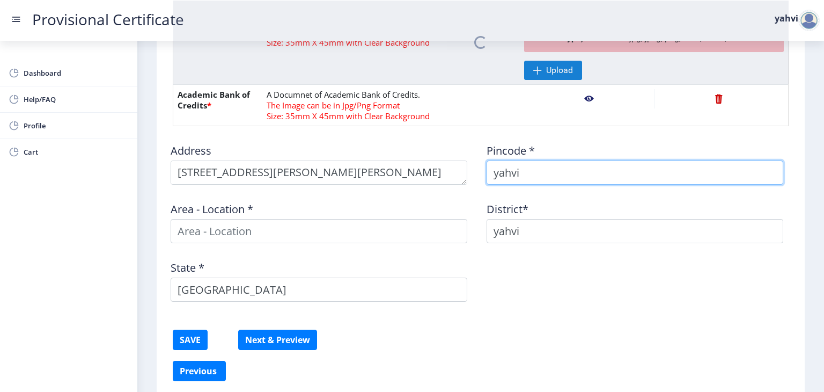
click at [529, 175] on input "yahvi" at bounding box center [635, 172] width 297 height 24
type input "y"
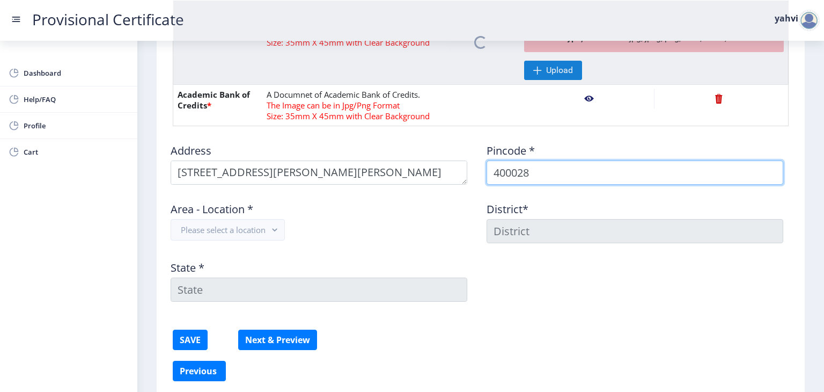
type input "400028"
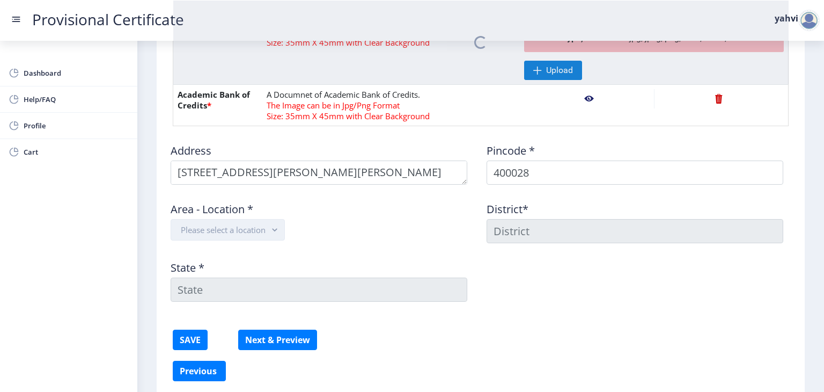
click at [260, 226] on button "Please select a location" at bounding box center [228, 229] width 114 height 21
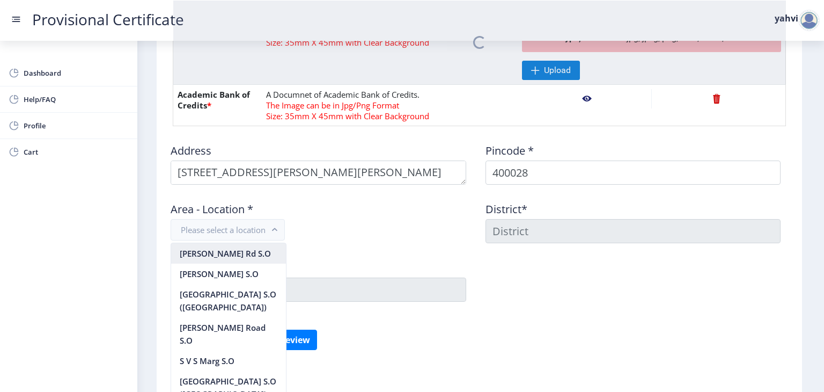
click at [256, 254] on nb-option "Bhawani Shankar Rd S.O" at bounding box center [228, 253] width 115 height 20
type input "MUMBAI"
type input "Maharashtra"
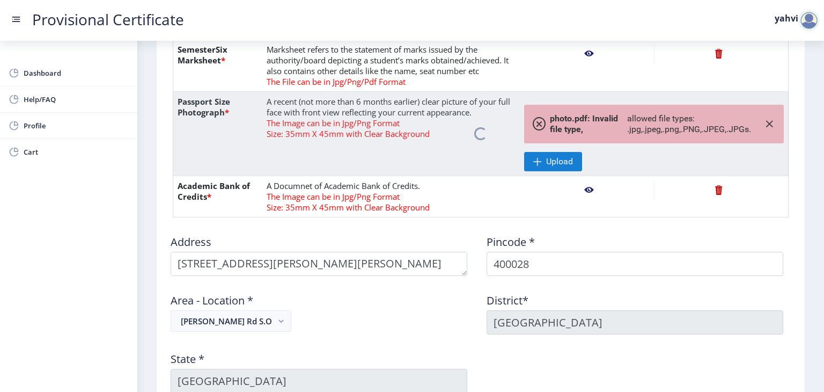
scroll to position [483, 0]
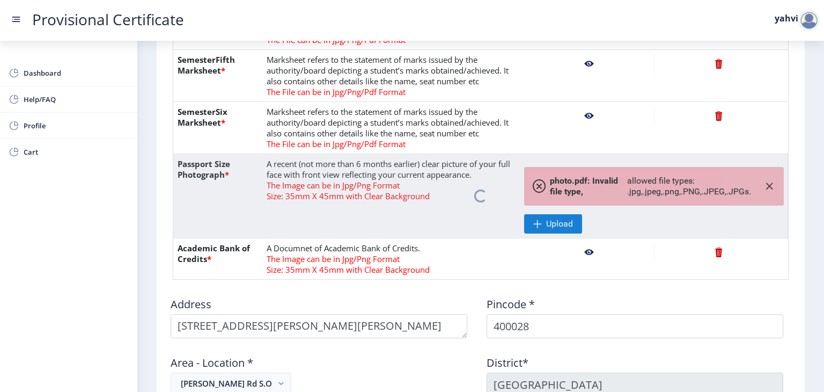
click at [762, 186] on nb-spinner at bounding box center [480, 196] width 615 height 84
click at [759, 183] on nb-spinner at bounding box center [480, 196] width 615 height 84
click at [758, 183] on nb-spinner at bounding box center [480, 196] width 615 height 84
click at [755, 183] on nb-spinner at bounding box center [480, 196] width 615 height 84
click at [757, 180] on nb-spinner at bounding box center [480, 196] width 615 height 84
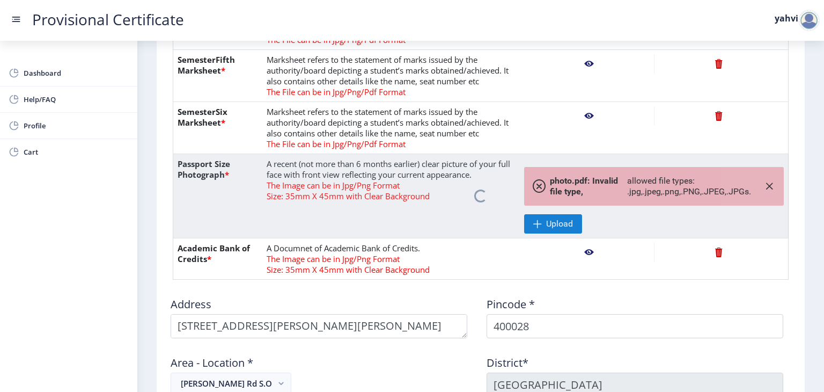
drag, startPoint x: 530, startPoint y: 204, endPoint x: 530, endPoint y: 211, distance: 7.0
click at [530, 209] on nb-spinner at bounding box center [480, 196] width 615 height 84
click at [532, 212] on nb-spinner at bounding box center [480, 196] width 615 height 84
click at [533, 211] on nb-spinner at bounding box center [480, 196] width 615 height 84
click at [537, 182] on nb-spinner at bounding box center [480, 196] width 615 height 84
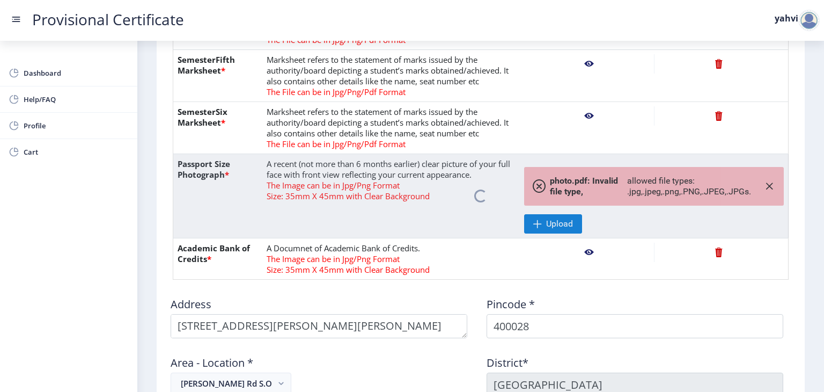
click at [537, 182] on nb-spinner at bounding box center [480, 196] width 615 height 84
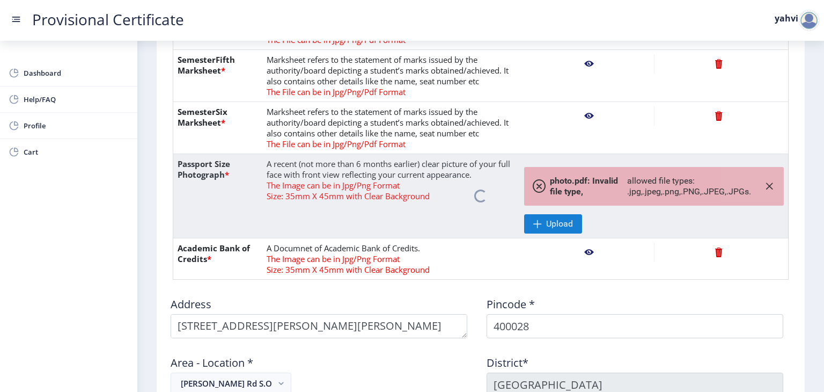
click at [537, 182] on nb-spinner at bounding box center [480, 196] width 615 height 84
click at [535, 182] on nb-spinner at bounding box center [480, 196] width 615 height 84
click at [545, 221] on nb-spinner at bounding box center [480, 196] width 615 height 84
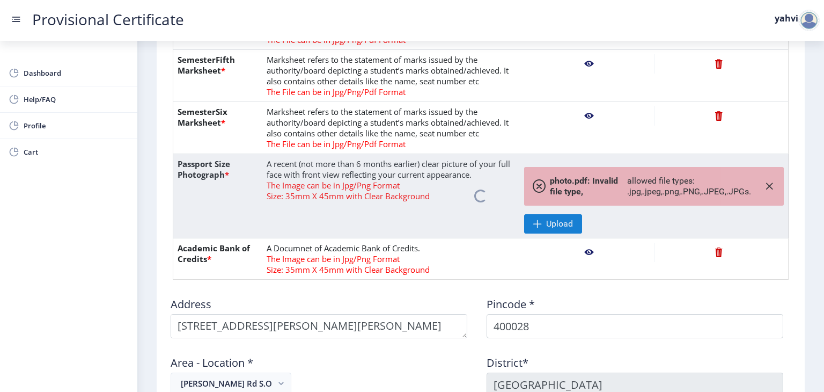
click at [545, 221] on nb-spinner at bounding box center [480, 196] width 615 height 84
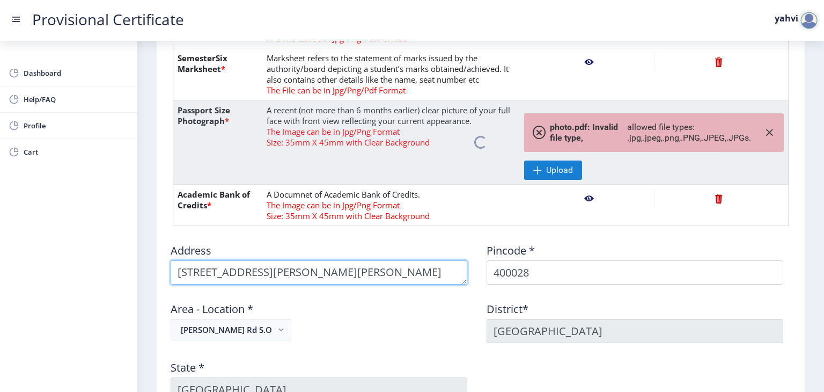
scroll to position [15, 0]
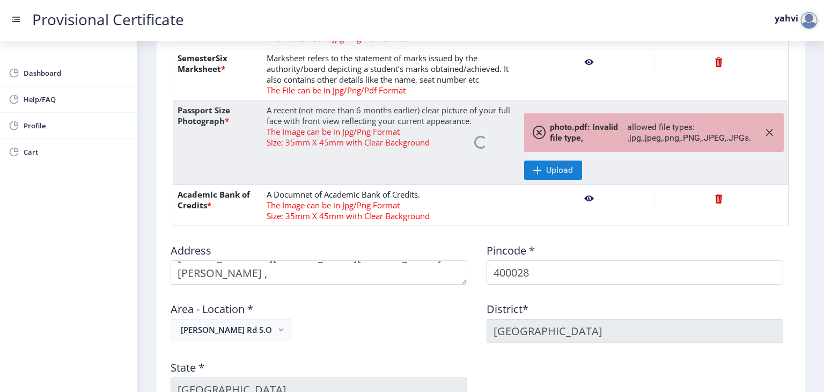
click at [557, 129] on nb-spinner at bounding box center [480, 142] width 615 height 84
click at [575, 170] on nb-spinner at bounding box center [480, 142] width 615 height 84
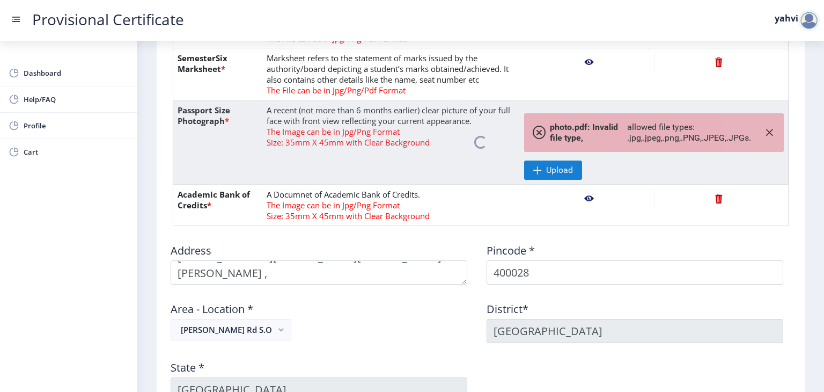
click at [575, 170] on nb-spinner at bounding box center [480, 142] width 615 height 84
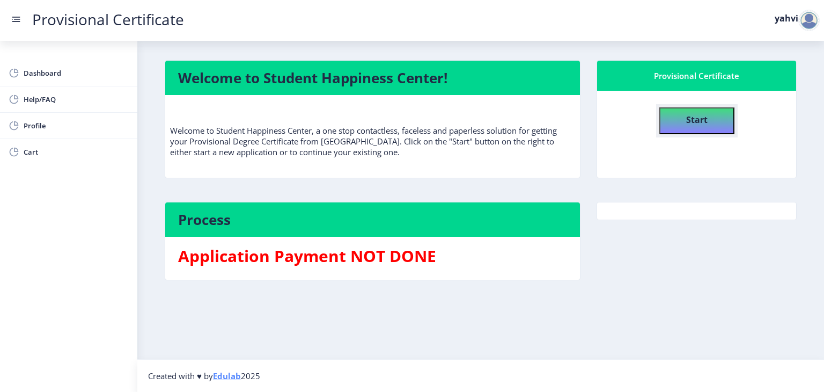
click at [682, 113] on button "Start" at bounding box center [696, 120] width 75 height 27
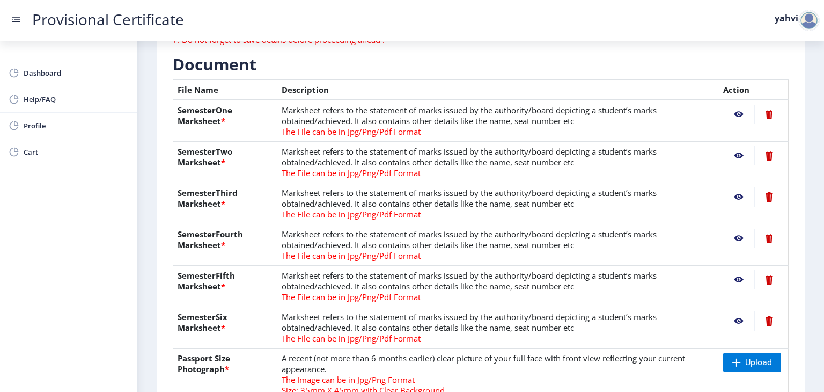
scroll to position [322, 0]
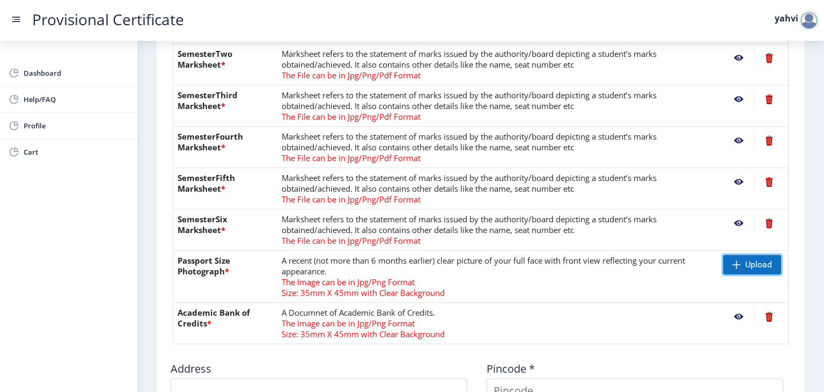
click at [738, 261] on span at bounding box center [736, 264] width 9 height 9
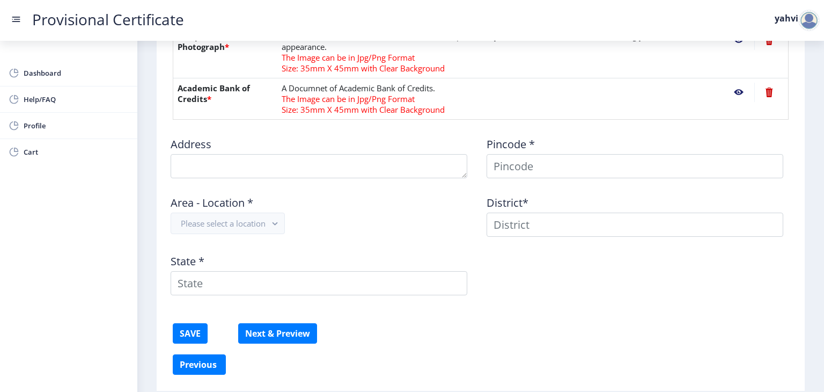
scroll to position [583, 0]
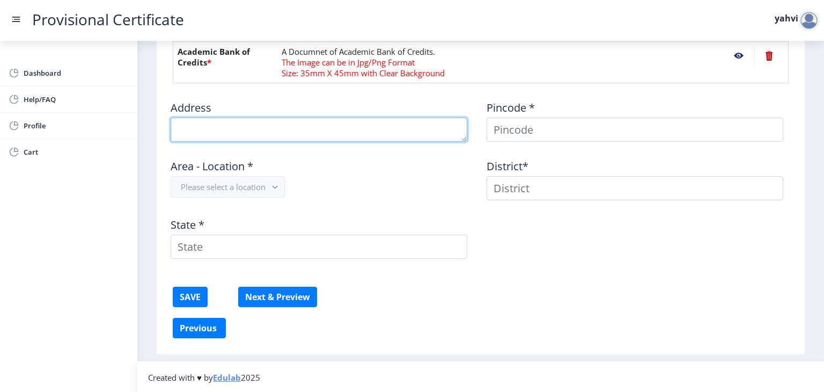
click at [418, 128] on textarea at bounding box center [319, 130] width 297 height 24
type textarea "201,shree sai sharddha , bhavani shankar road ,dadar west ,"
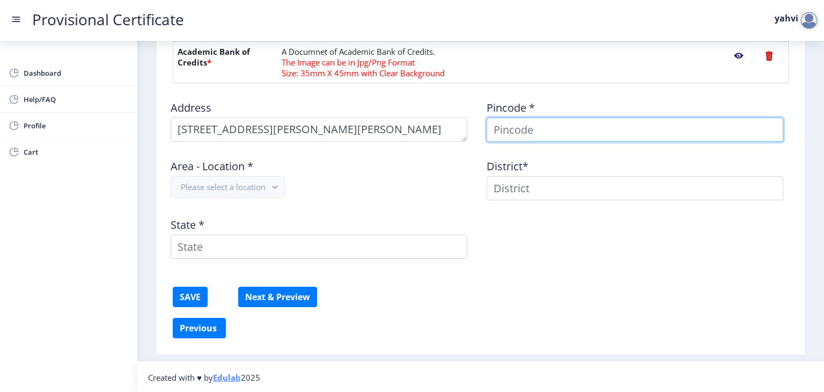
type input "yahvi"
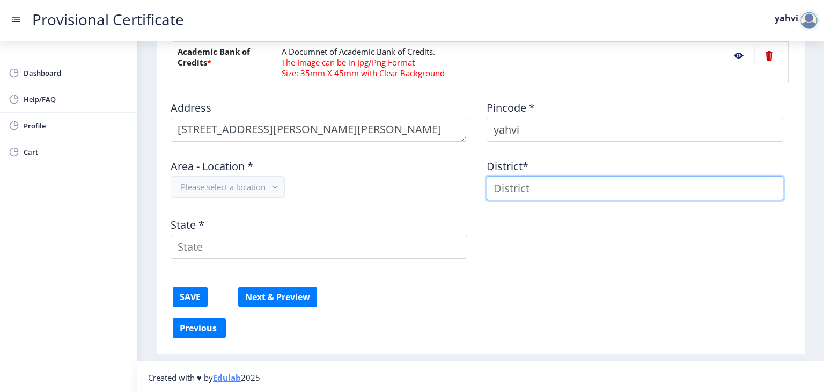
type input "yahvi"
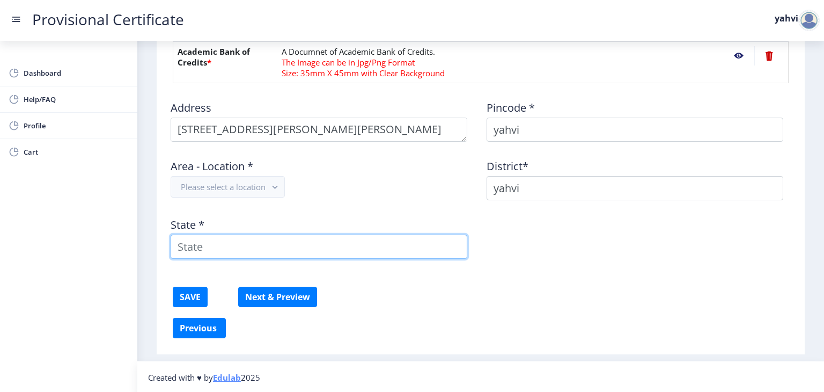
type input "Maharashtra"
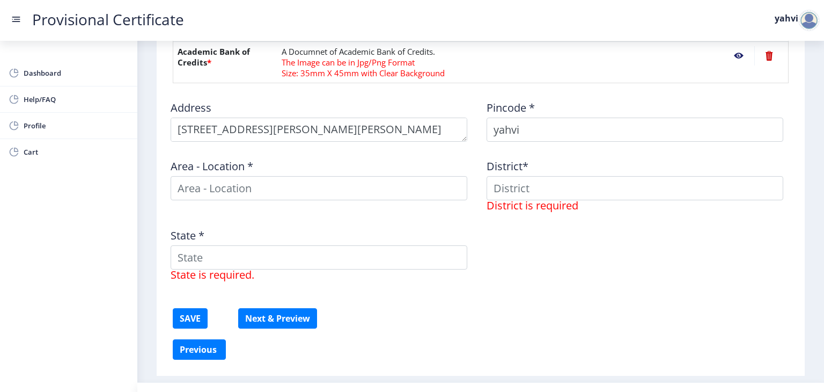
click at [584, 142] on div "Address Pincode * yahvi Area - Location * District* District is required State …" at bounding box center [481, 190] width 632 height 197
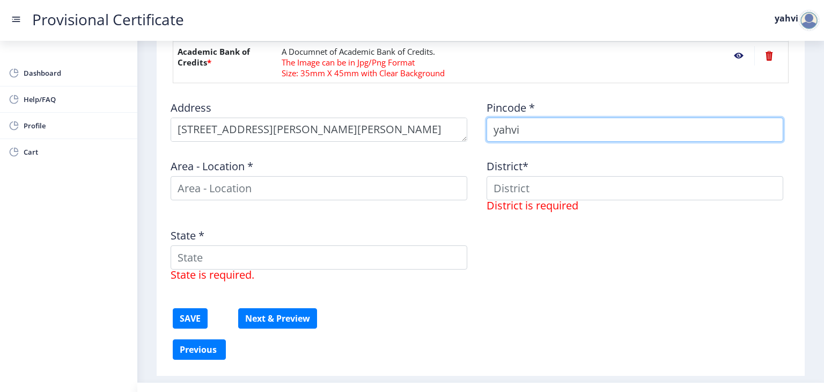
click at [584, 135] on input "yahvi" at bounding box center [635, 130] width 297 height 24
type input "y"
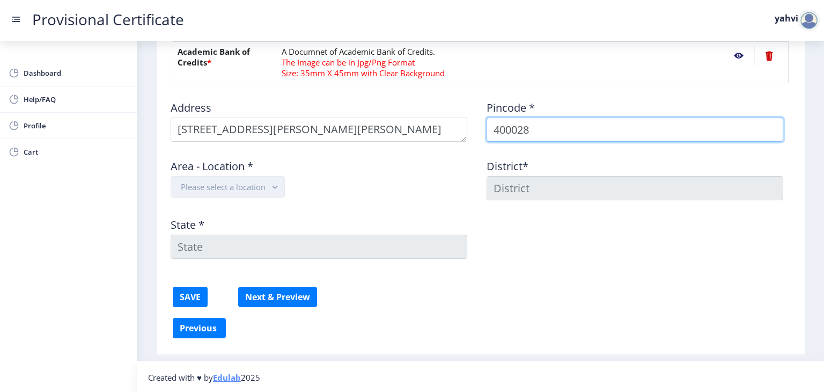
type input "400028"
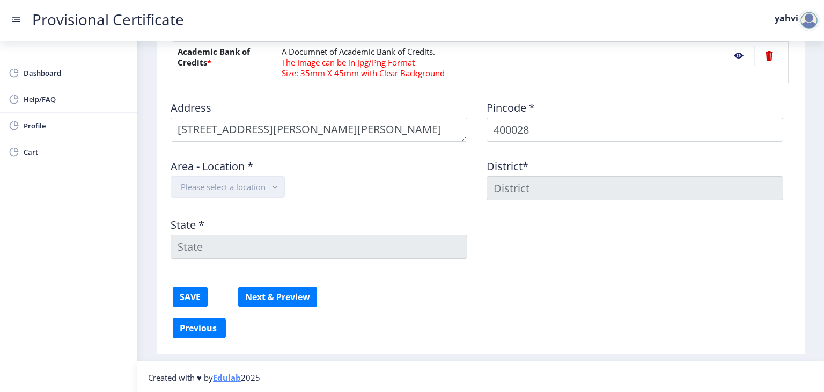
click at [189, 182] on button "Please select a location" at bounding box center [228, 186] width 114 height 21
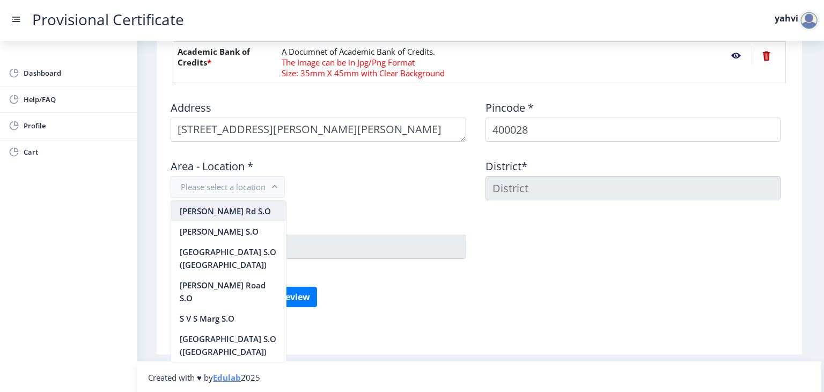
click at [207, 210] on nb-option "Bhawani Shankar Rd S.O" at bounding box center [228, 211] width 115 height 20
type input "MUMBAI"
type input "Maharashtra"
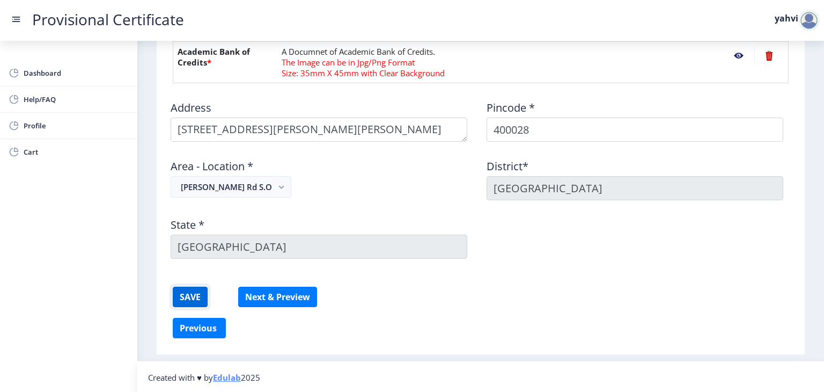
click at [189, 298] on button "SAVE" at bounding box center [190, 297] width 35 height 20
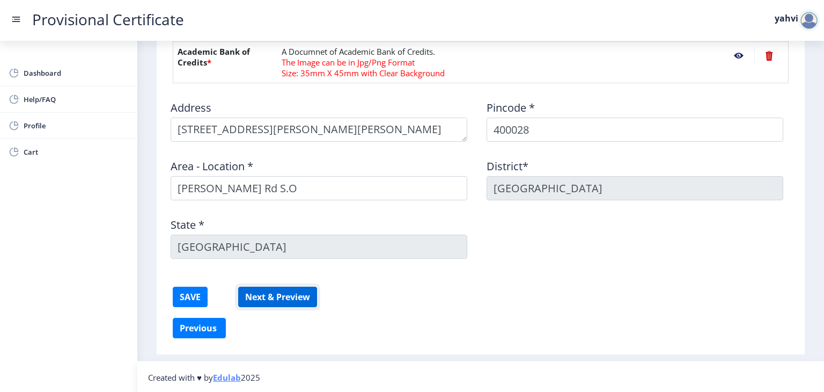
click at [292, 295] on button "Next & Preview" at bounding box center [277, 297] width 79 height 20
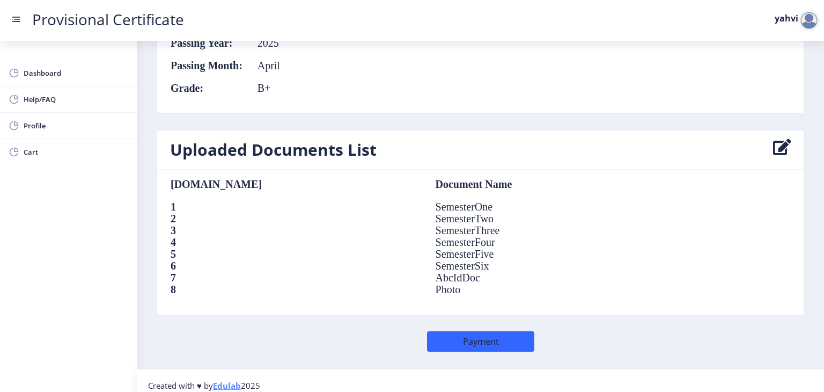
scroll to position [713, 0]
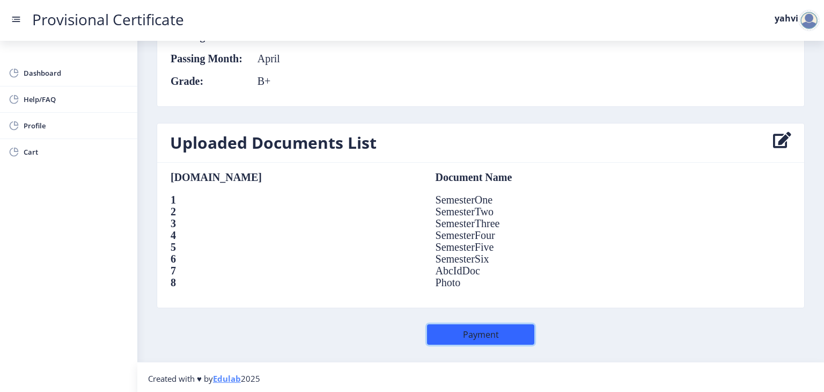
click at [459, 332] on button "Payment" at bounding box center [480, 334] width 107 height 20
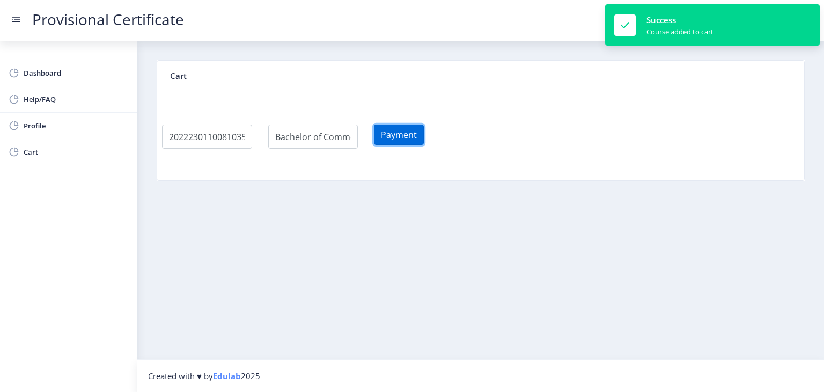
click at [420, 131] on button "Payment" at bounding box center [399, 134] width 50 height 20
select select
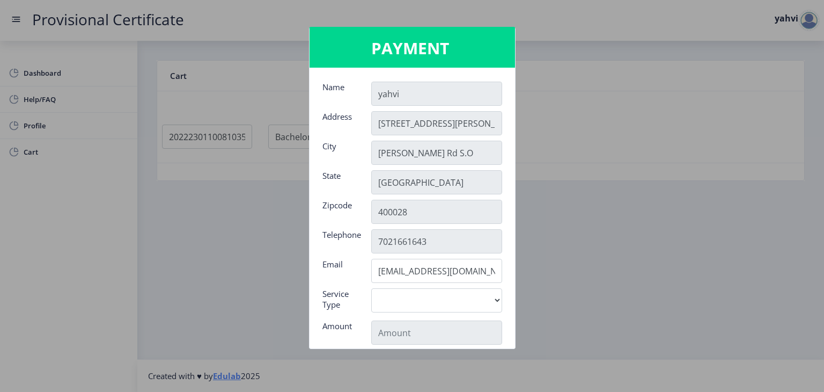
click at [664, 279] on div at bounding box center [412, 196] width 824 height 392
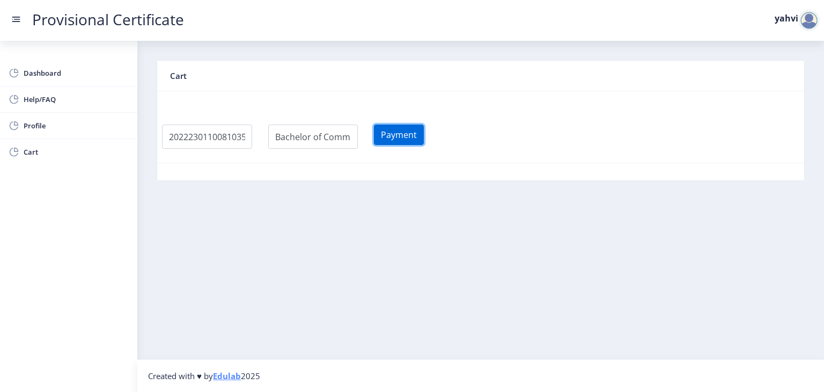
click at [424, 140] on button "Payment" at bounding box center [399, 134] width 50 height 20
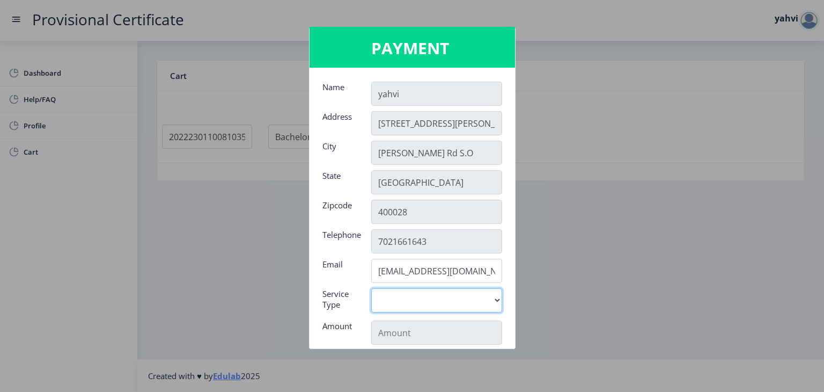
click at [399, 297] on select "Digital" at bounding box center [436, 300] width 131 height 24
select select "old"
click at [371, 288] on select "Digital" at bounding box center [436, 300] width 131 height 24
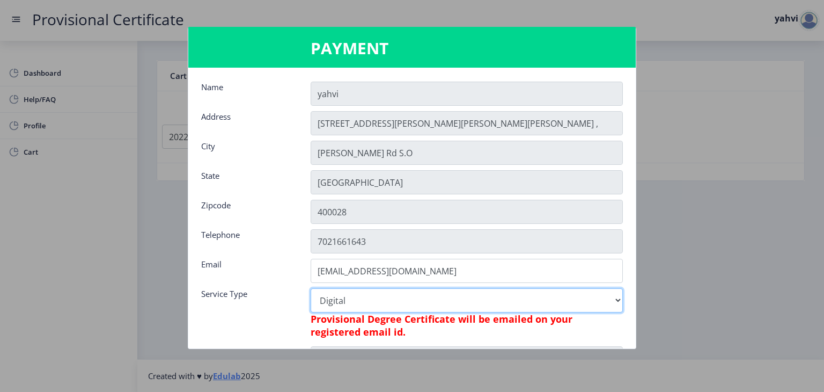
type input "795"
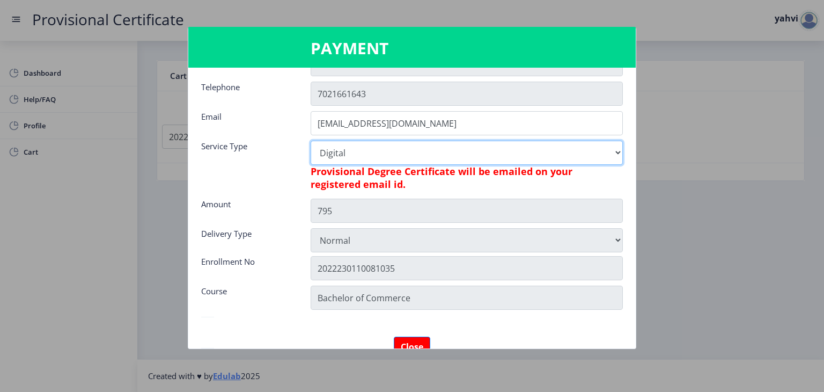
scroll to position [195, 0]
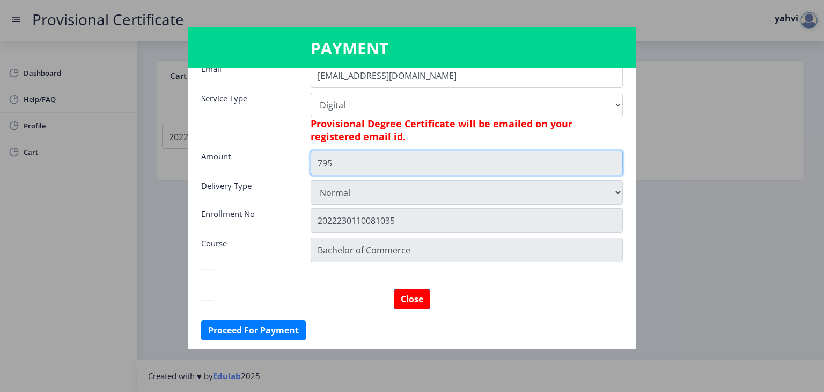
click at [412, 166] on input "795" at bounding box center [467, 163] width 312 height 24
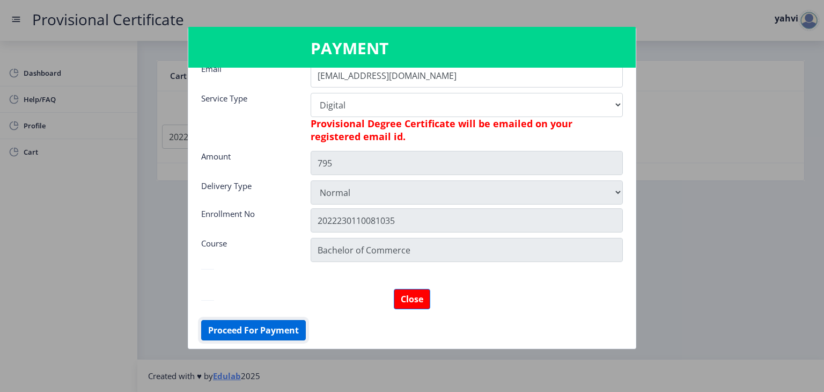
click at [274, 332] on button "Proceed For Payment" at bounding box center [253, 330] width 105 height 20
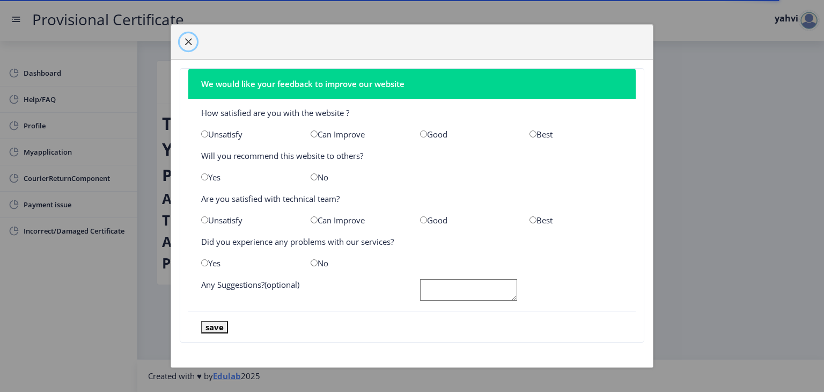
click at [184, 41] on span "button" at bounding box center [188, 42] width 9 height 9
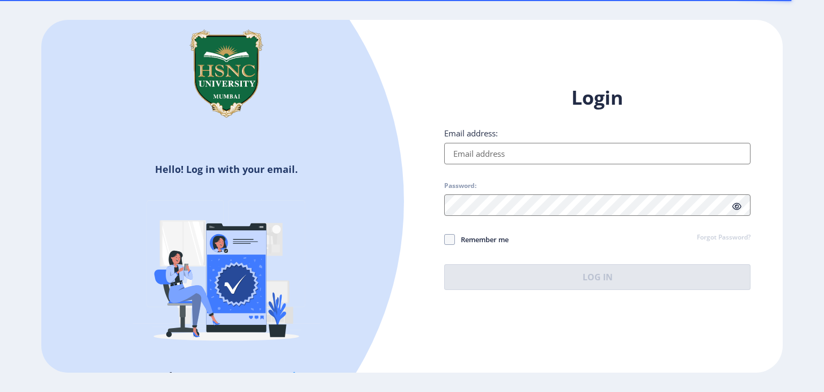
click at [481, 156] on input "Email address:" at bounding box center [597, 153] width 306 height 21
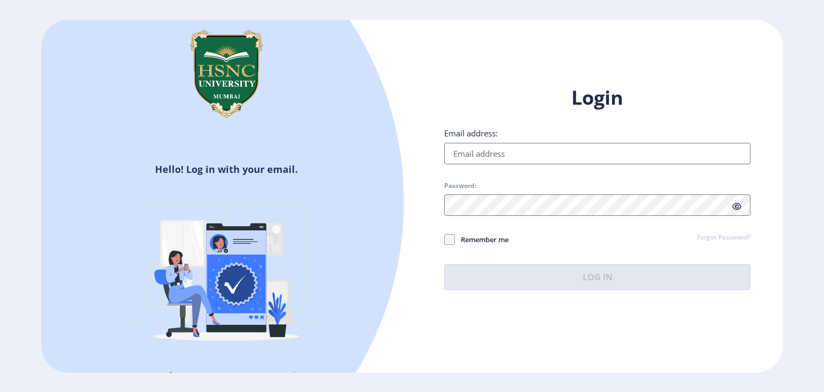
type input "[EMAIL_ADDRESS][DOMAIN_NAME]"
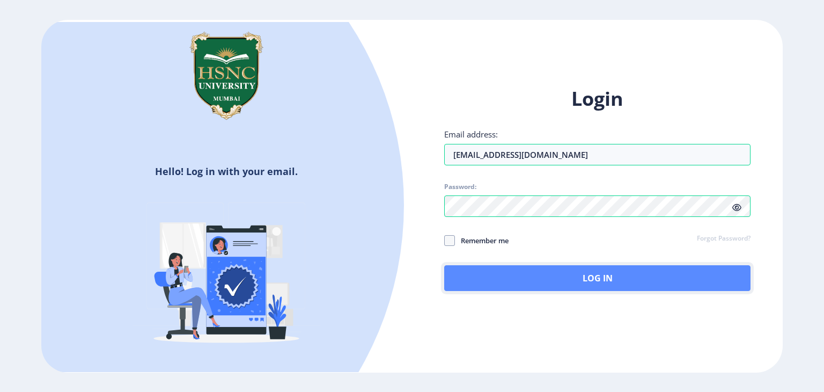
click at [489, 281] on button "Log In" at bounding box center [597, 278] width 306 height 26
